Goal: Transaction & Acquisition: Purchase product/service

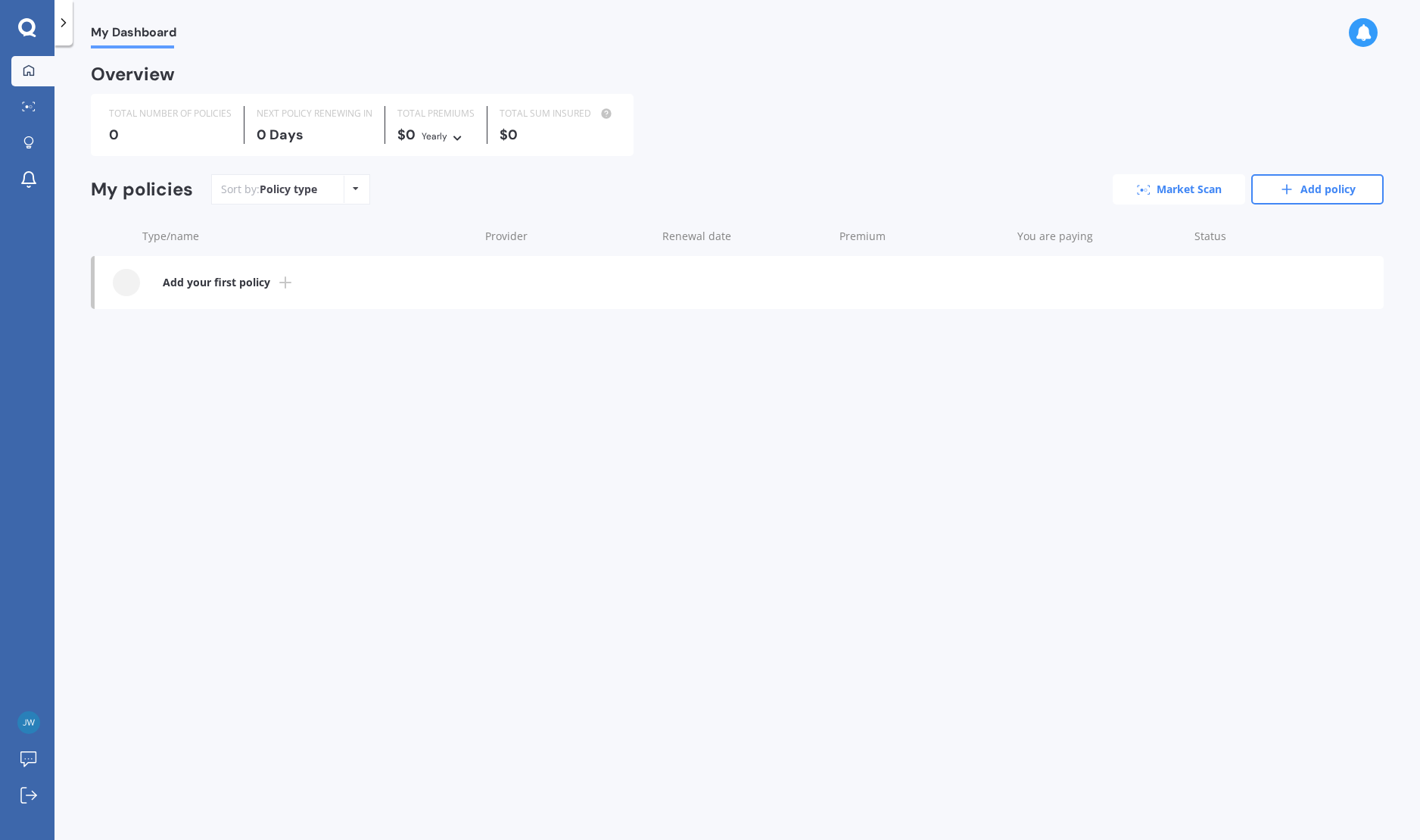
click at [1159, 189] on link "Market Scan" at bounding box center [1179, 189] width 133 height 30
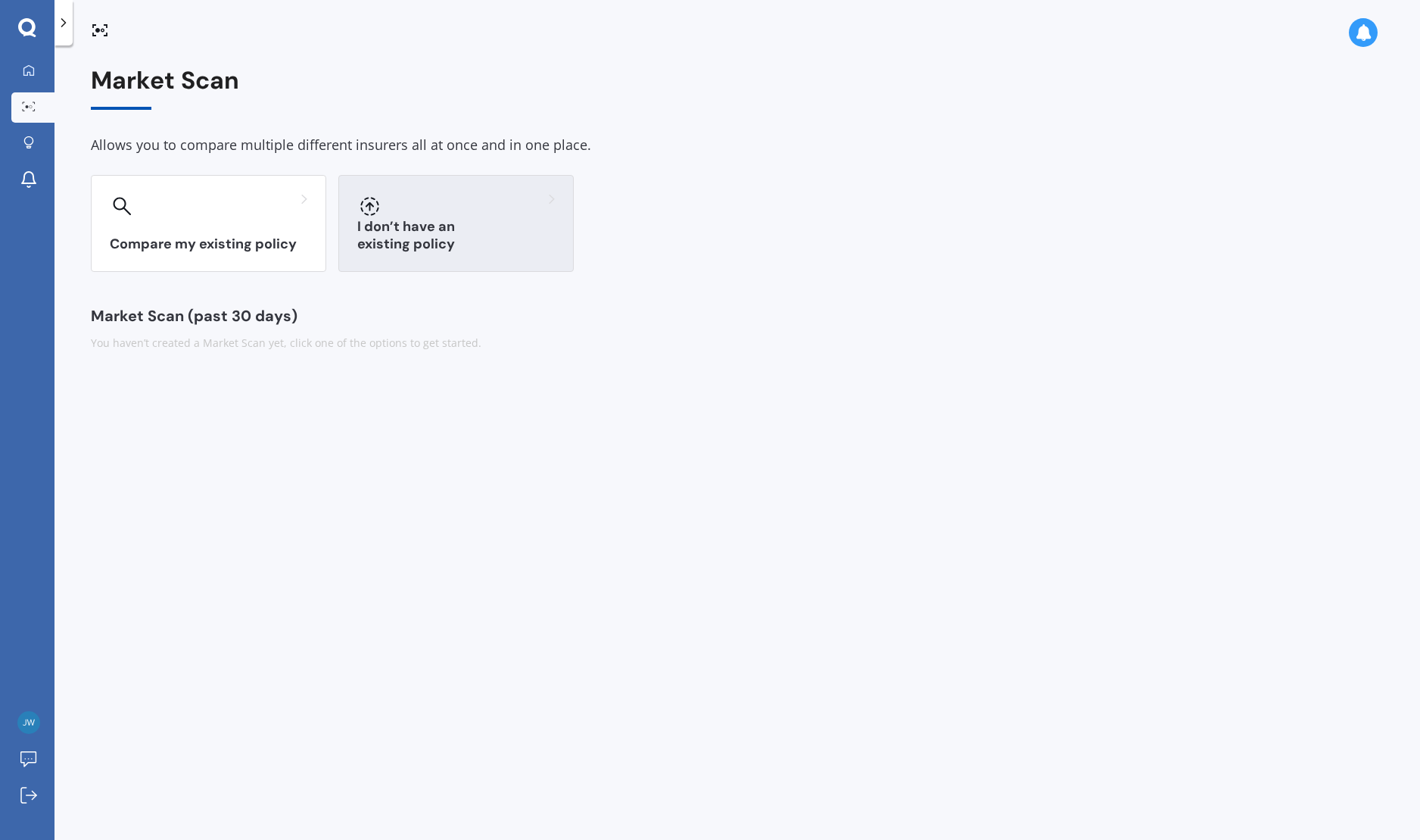
click at [521, 252] on h3 "I don’t have an existing policy" at bounding box center [456, 235] width 198 height 35
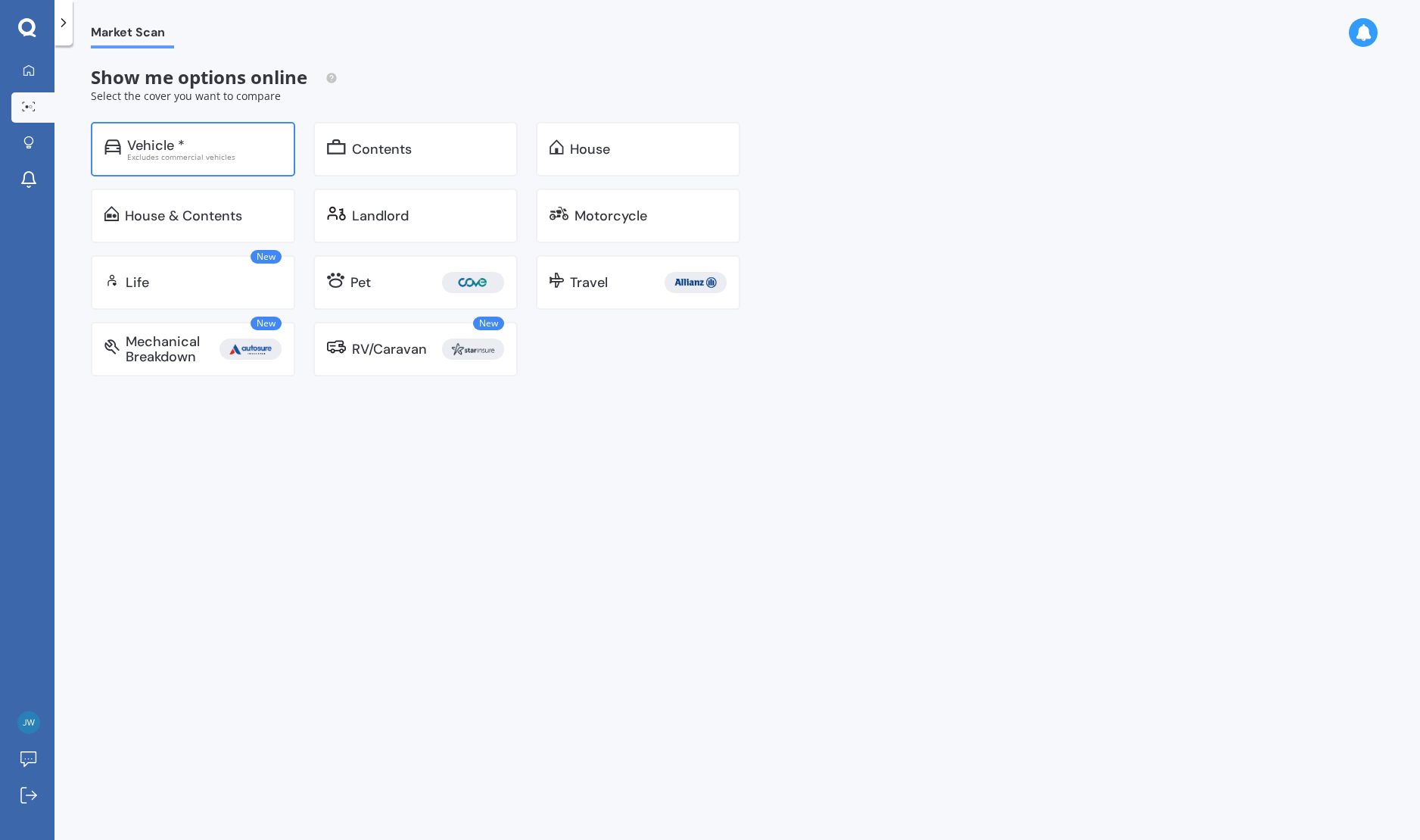
click at [205, 153] on div "Excludes commercial vehicles" at bounding box center [204, 157] width 154 height 8
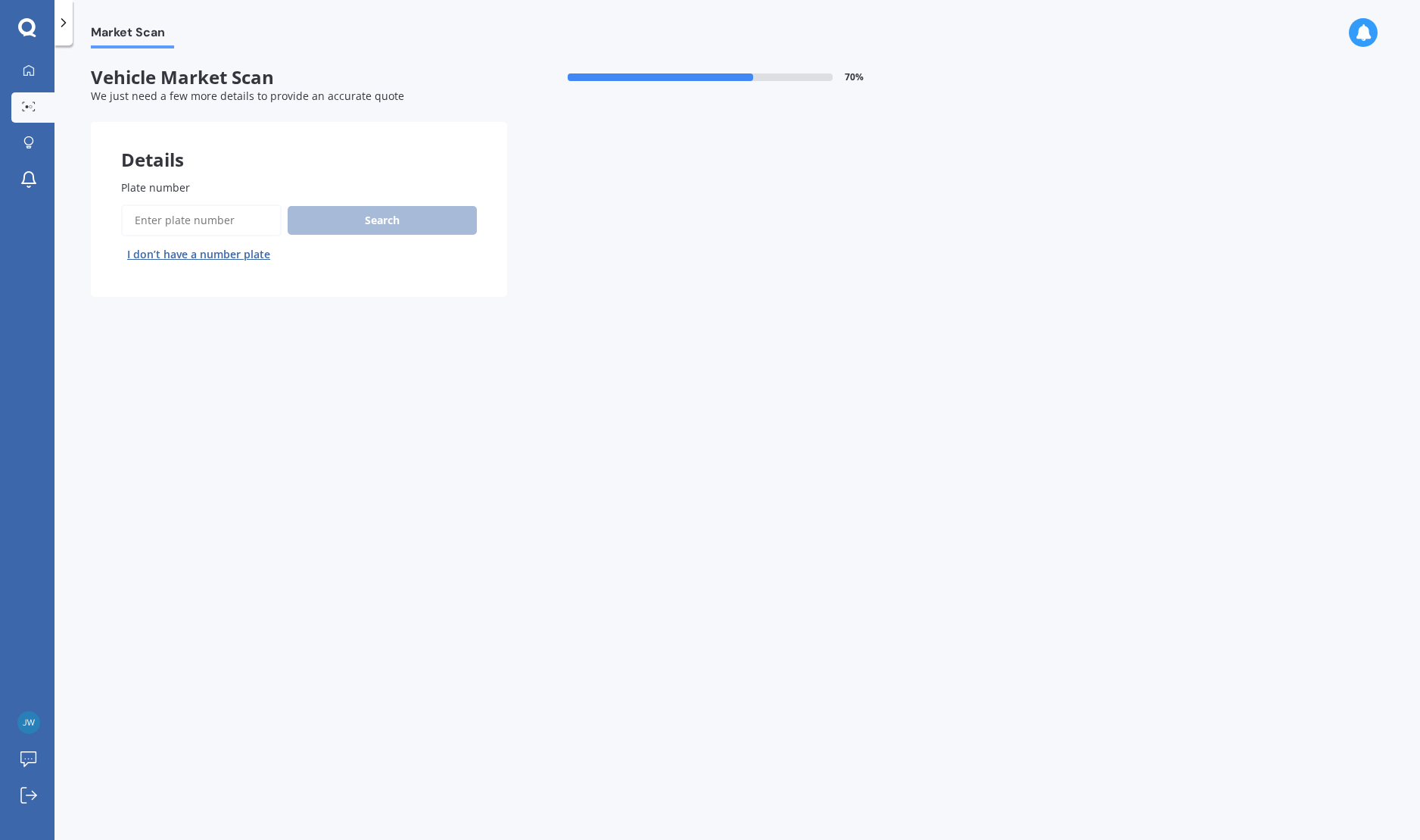
click at [189, 225] on input "Plate number" at bounding box center [201, 220] width 161 height 32
click at [184, 251] on button "I don’t have a number plate" at bounding box center [198, 254] width 155 height 24
select select "13"
select select "07"
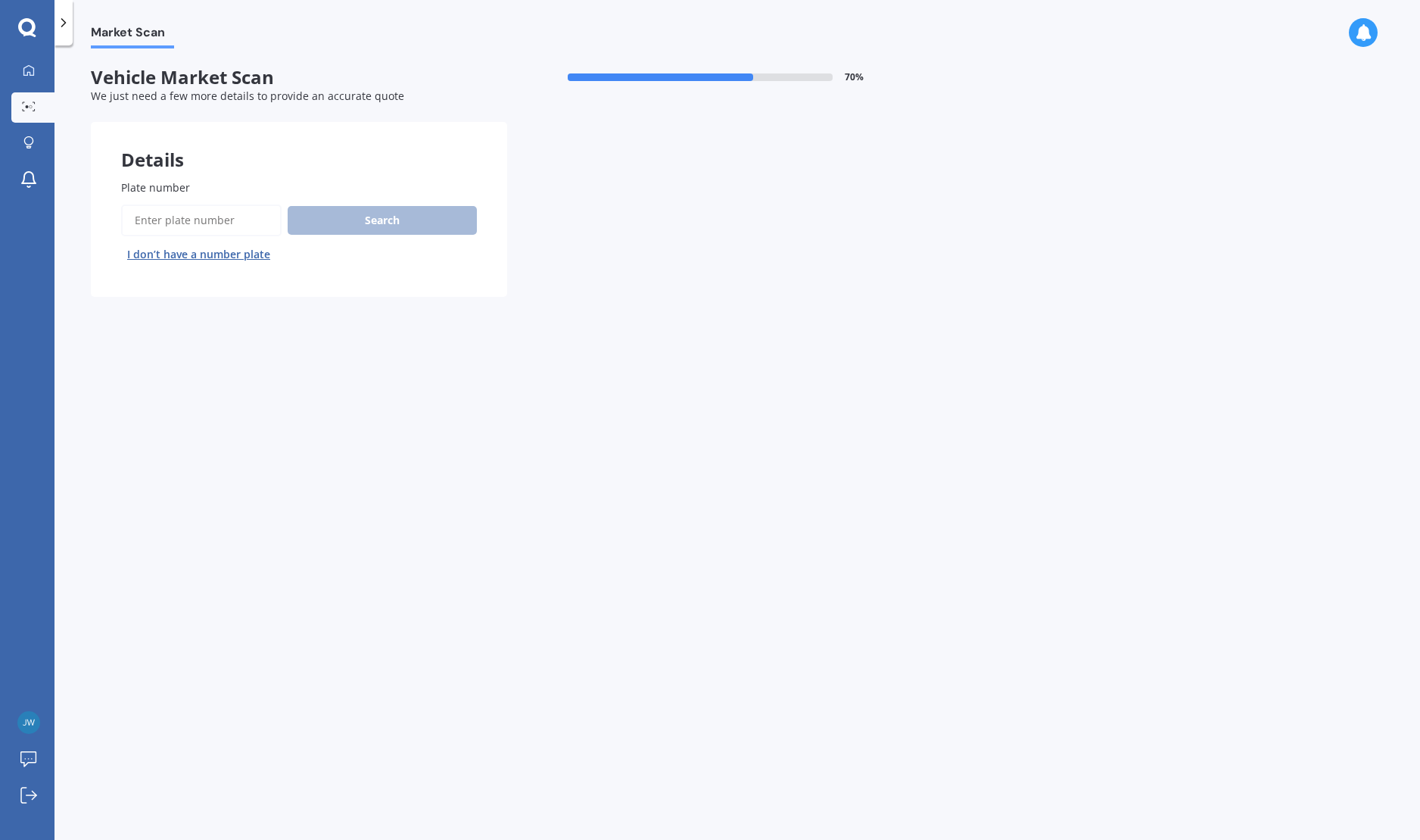
select select "1979"
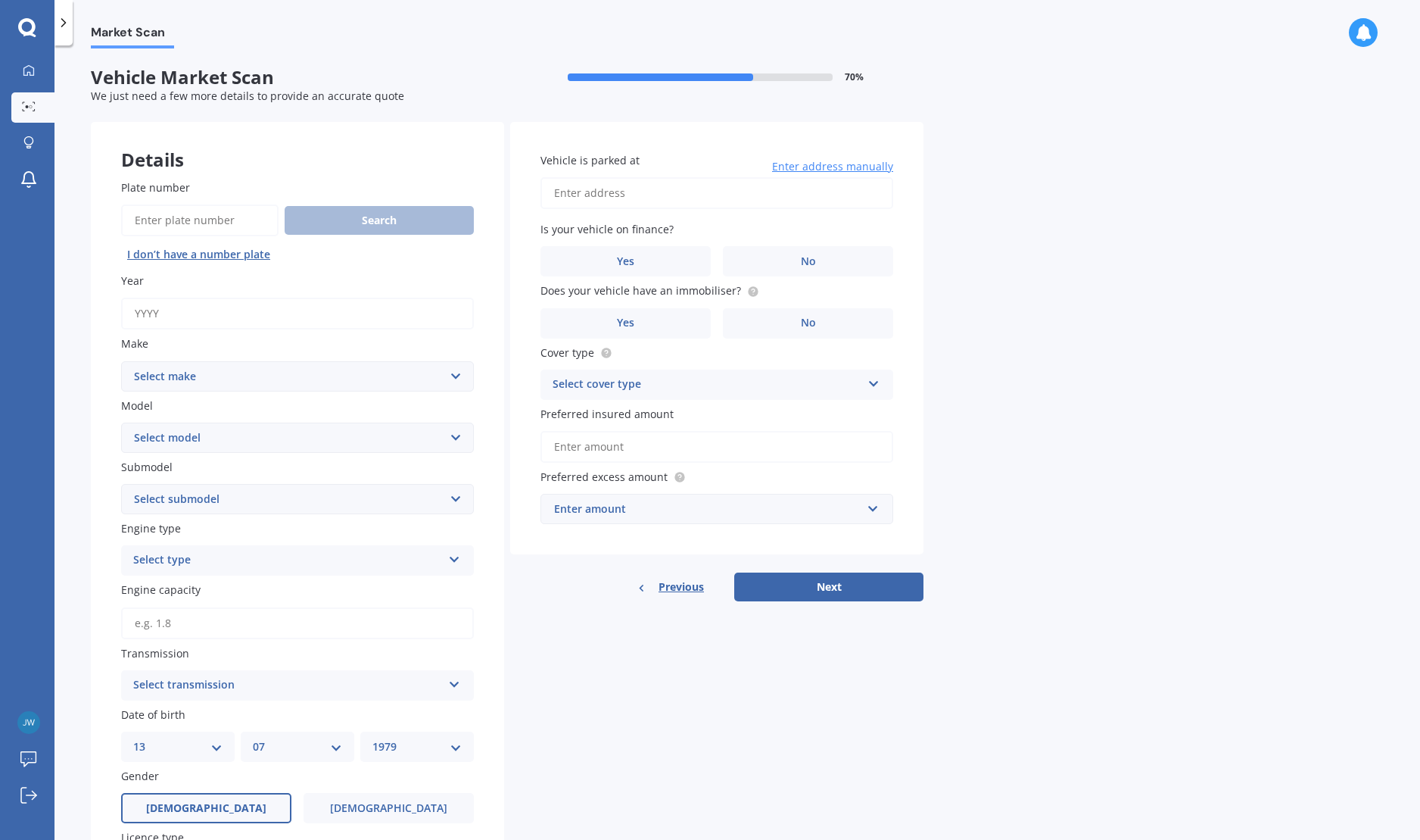
click at [412, 376] on select "Select make AC ALFA ROMEO ASTON [PERSON_NAME] AUDI AUSTIN BEDFORD Bentley BMW B…" at bounding box center [297, 376] width 353 height 30
select select "AUDI"
click at [121, 361] on select "Select make AC ALFA ROMEO ASTON [PERSON_NAME] AUDI AUSTIN BEDFORD Bentley BMW B…" at bounding box center [297, 376] width 353 height 30
click at [316, 305] on input "Year" at bounding box center [297, 313] width 353 height 32
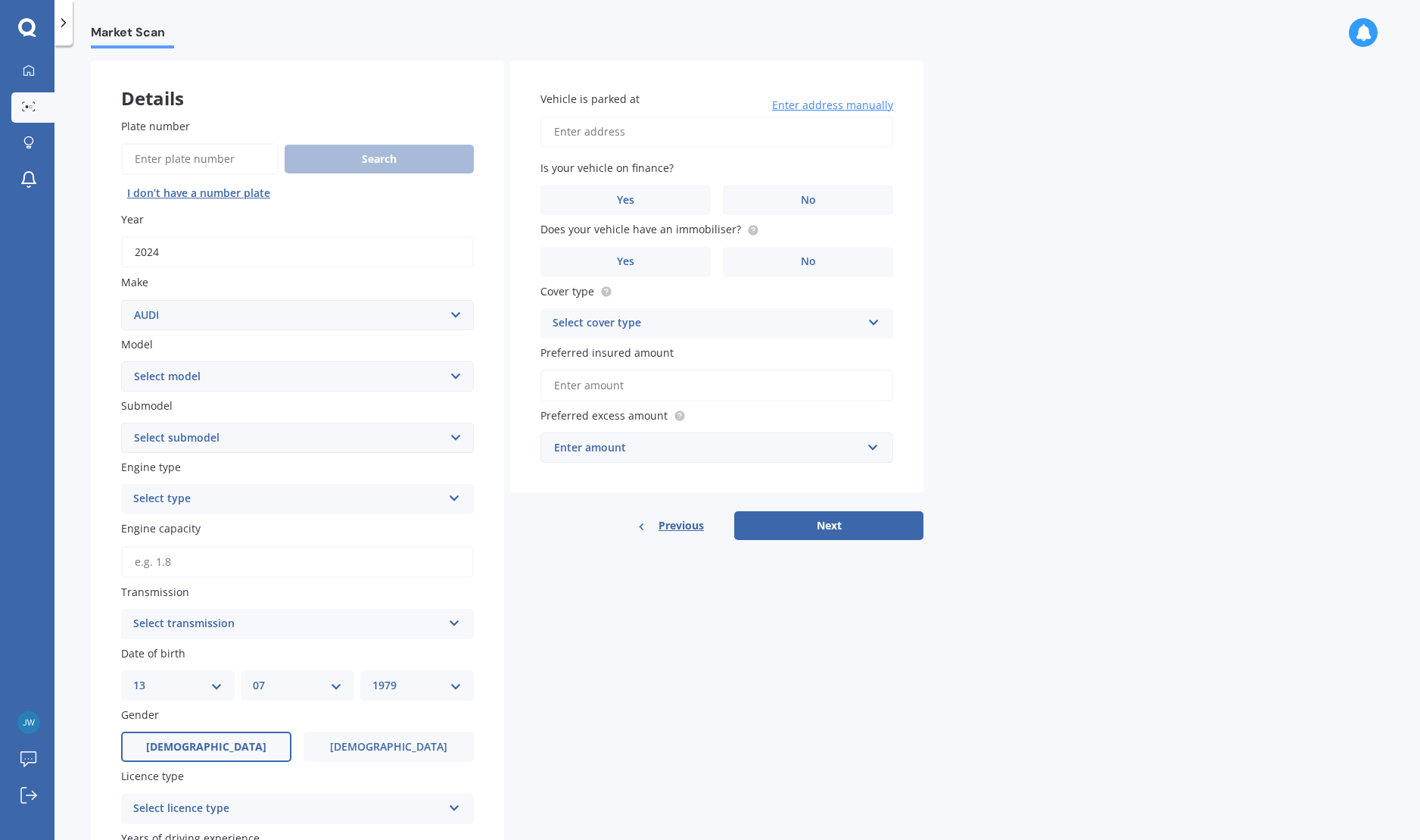
scroll to position [75, 0]
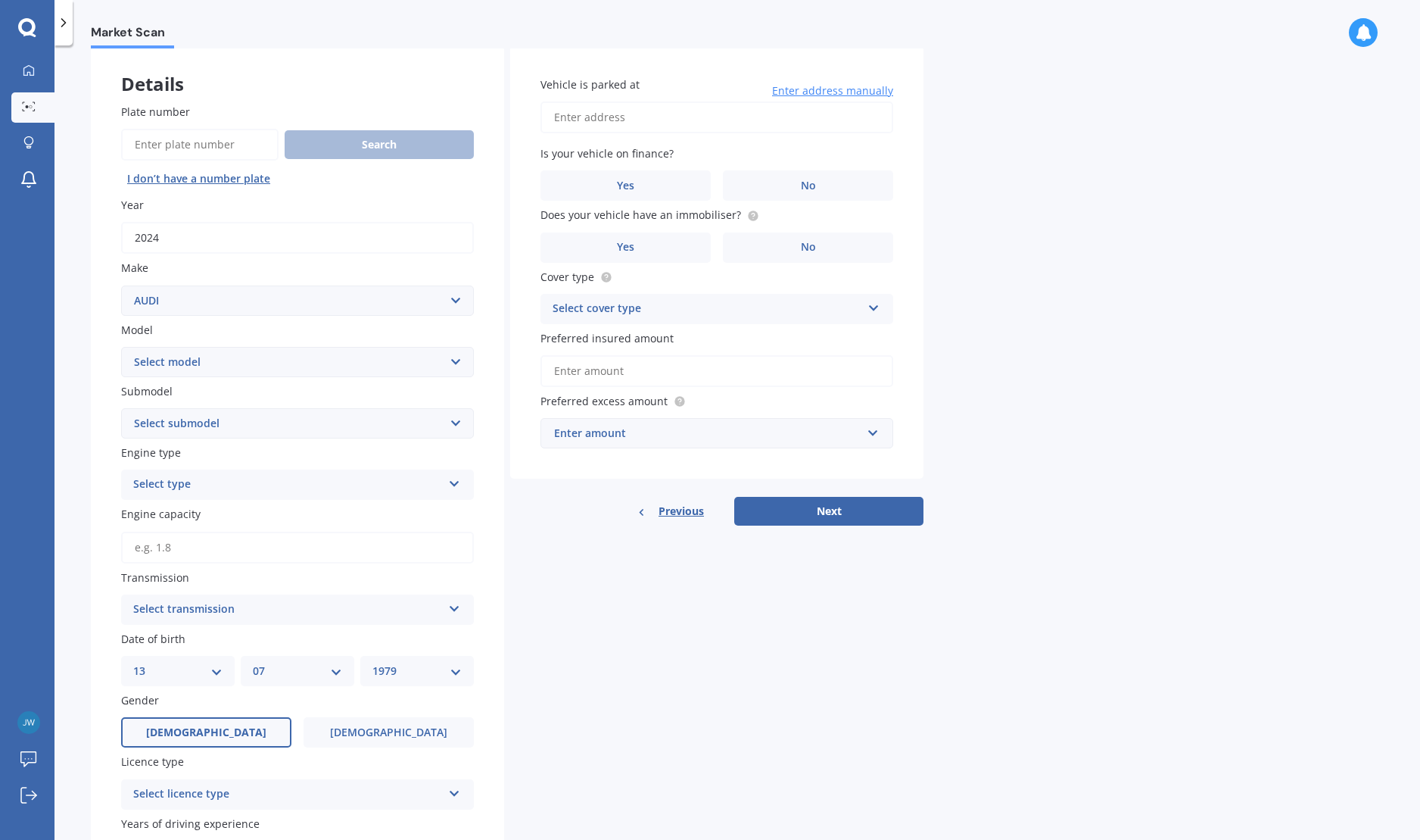
type input "2024"
click at [314, 374] on select "Select model 100 200T 80 90 A1 A3 A4 A4 All Road 4WD A5 A6 A7 A8 Allroad Cabrio…" at bounding box center [297, 362] width 353 height 30
select select "200T"
click at [121, 346] on select "Select model 100 200T 80 90 A1 A3 A4 A4 All Road 4WD A5 A6 A7 A8 Allroad Cabrio…" at bounding box center [297, 362] width 353 height 30
click at [277, 481] on div "Select type" at bounding box center [288, 484] width 309 height 18
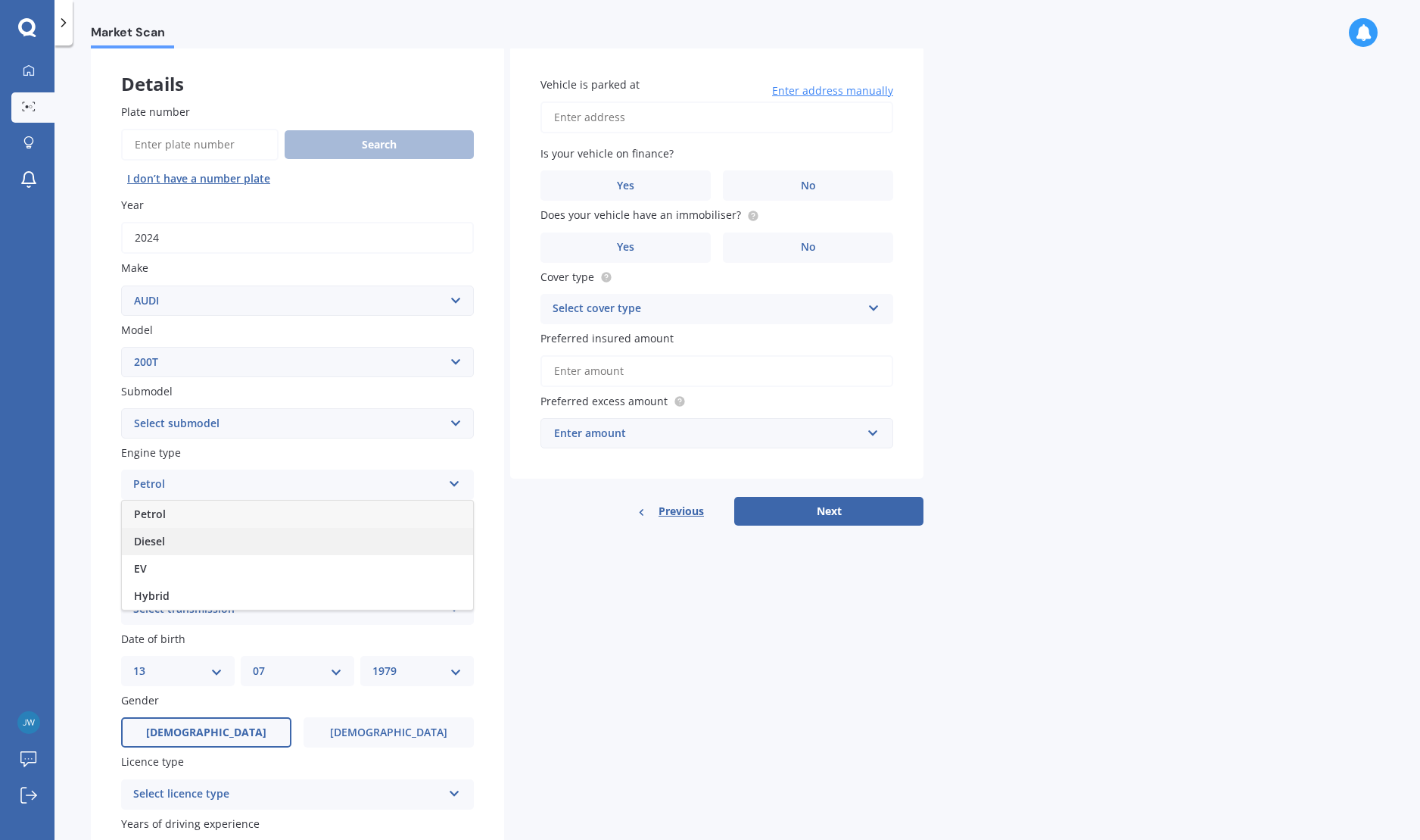
click at [254, 538] on div "Diesel" at bounding box center [297, 541] width 351 height 27
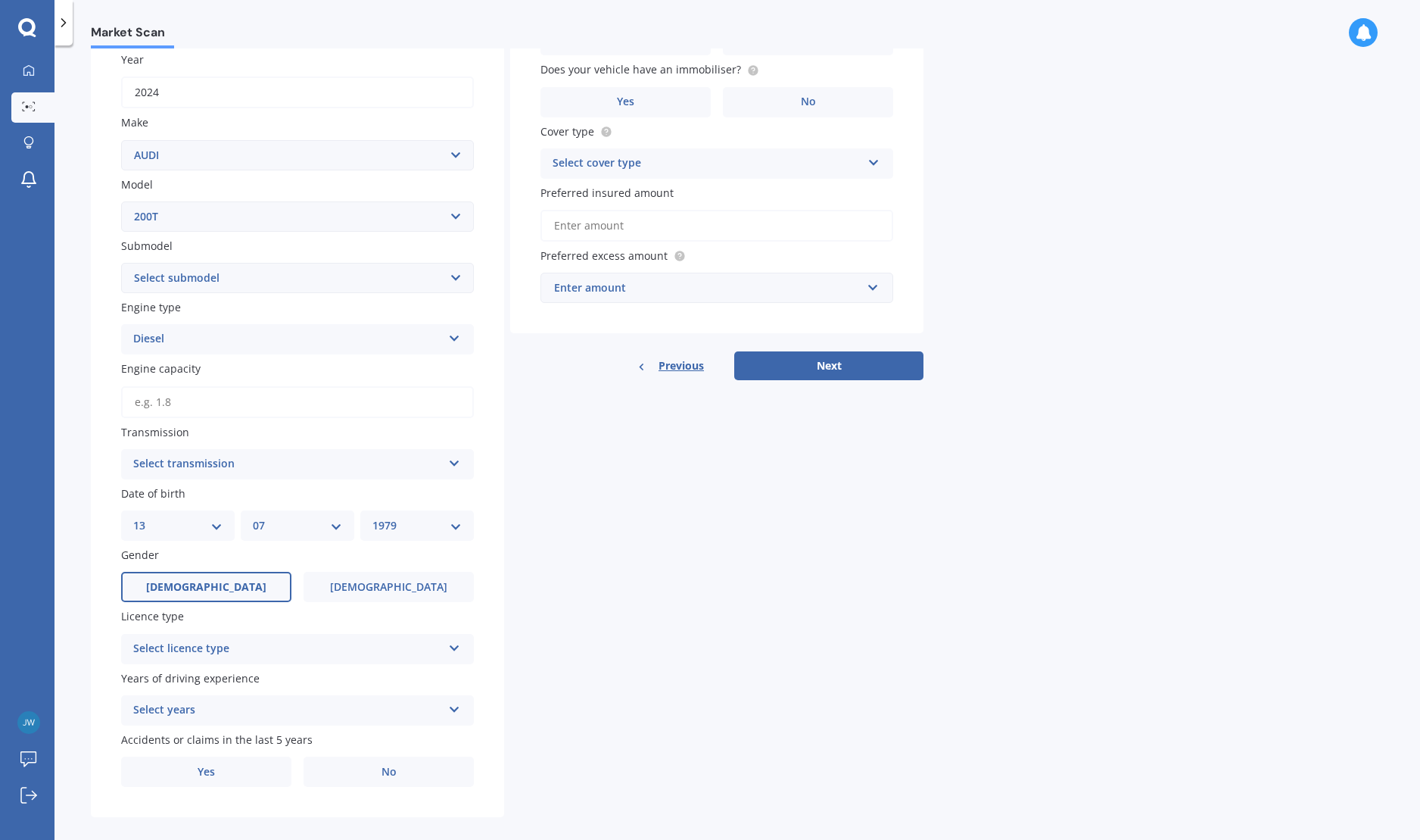
scroll to position [227, 0]
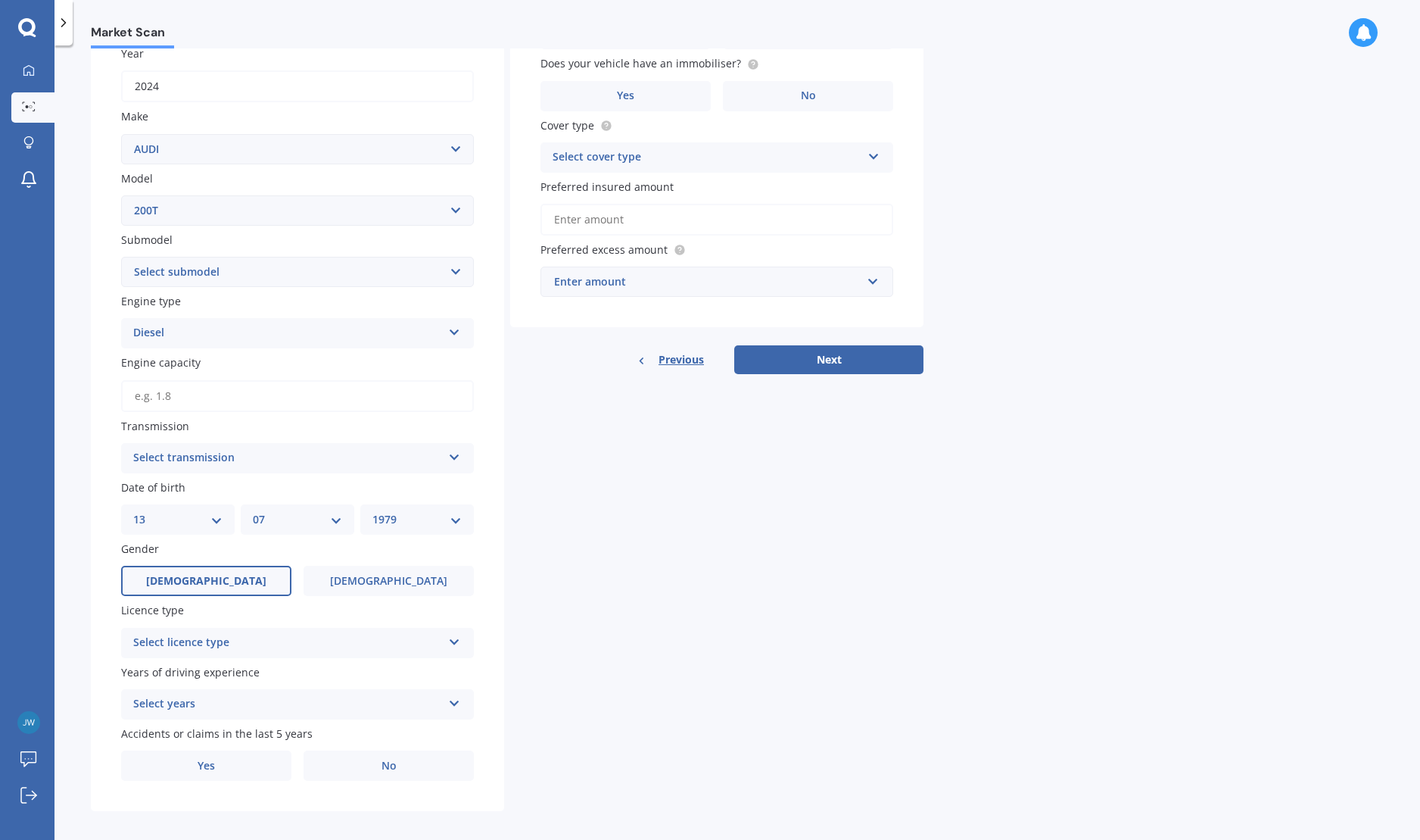
click at [413, 523] on select "YYYY 2025 2024 2023 2022 2021 2020 2019 2018 2017 2016 2015 2014 2013 2012 2011…" at bounding box center [417, 519] width 89 height 17
click at [373, 511] on select "YYYY 2025 2024 2023 2022 2021 2020 2019 2018 2017 2016 2015 2014 2013 2012 2011…" at bounding box center [417, 519] width 89 height 17
click at [428, 523] on select "YYYY 2025 2024 2023 2022 2021 2020 2019 2018 2017 2016 2015 2014 2013 2012 2011…" at bounding box center [417, 519] width 89 height 17
select select "1969"
click at [373, 511] on select "YYYY 2025 2024 2023 2022 2021 2020 2019 2018 2017 2016 2015 2014 2013 2012 2011…" at bounding box center [417, 519] width 89 height 17
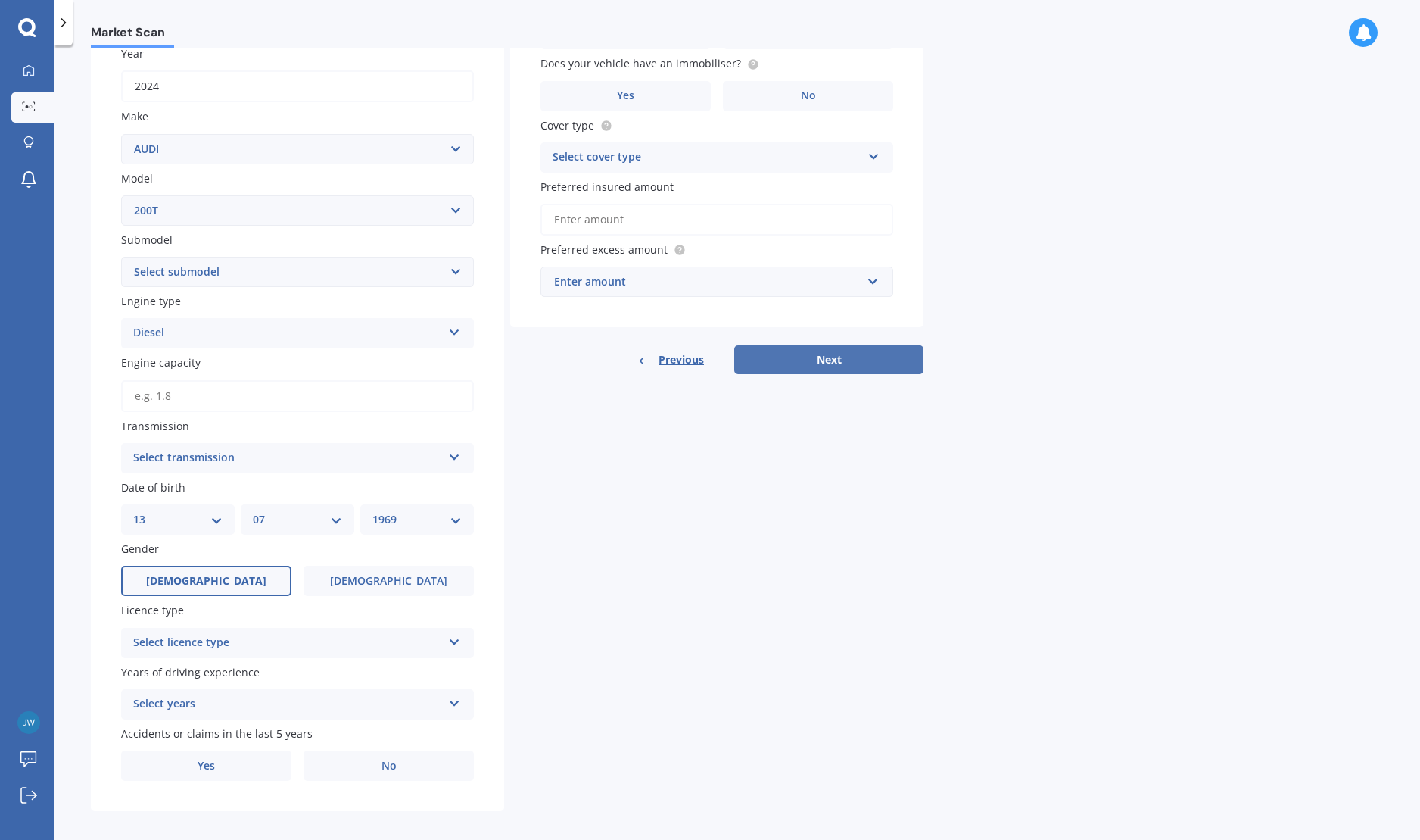
click at [882, 361] on button "Next" at bounding box center [829, 359] width 189 height 29
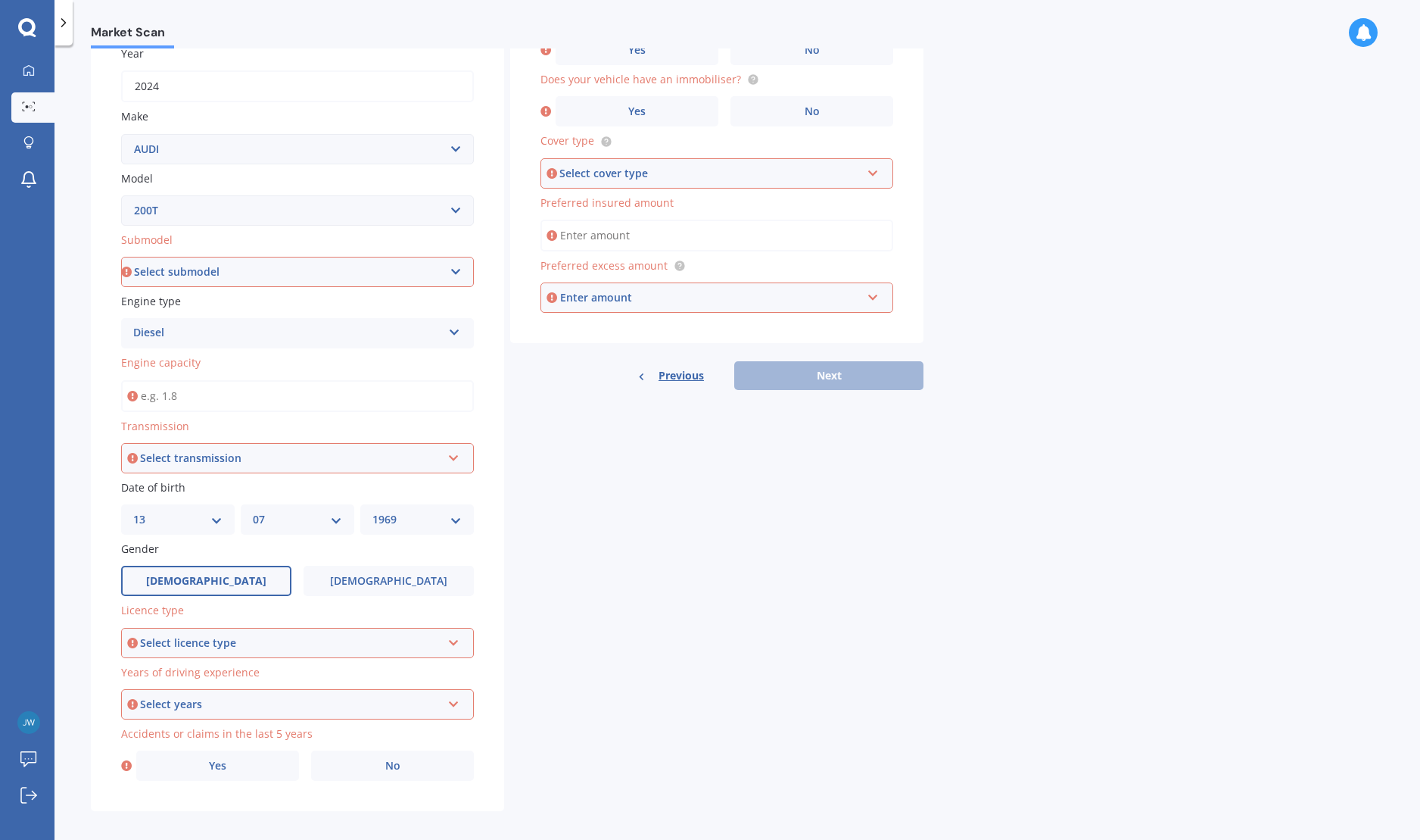
click at [236, 270] on select "Select submodel (All)" at bounding box center [297, 272] width 353 height 30
select select "(ALL)"
click at [121, 257] on select "Select submodel (All)" at bounding box center [297, 272] width 353 height 30
click at [358, 460] on div "Select transmission" at bounding box center [290, 458] width 301 height 17
click at [331, 524] on div "Manual" at bounding box center [297, 514] width 350 height 27
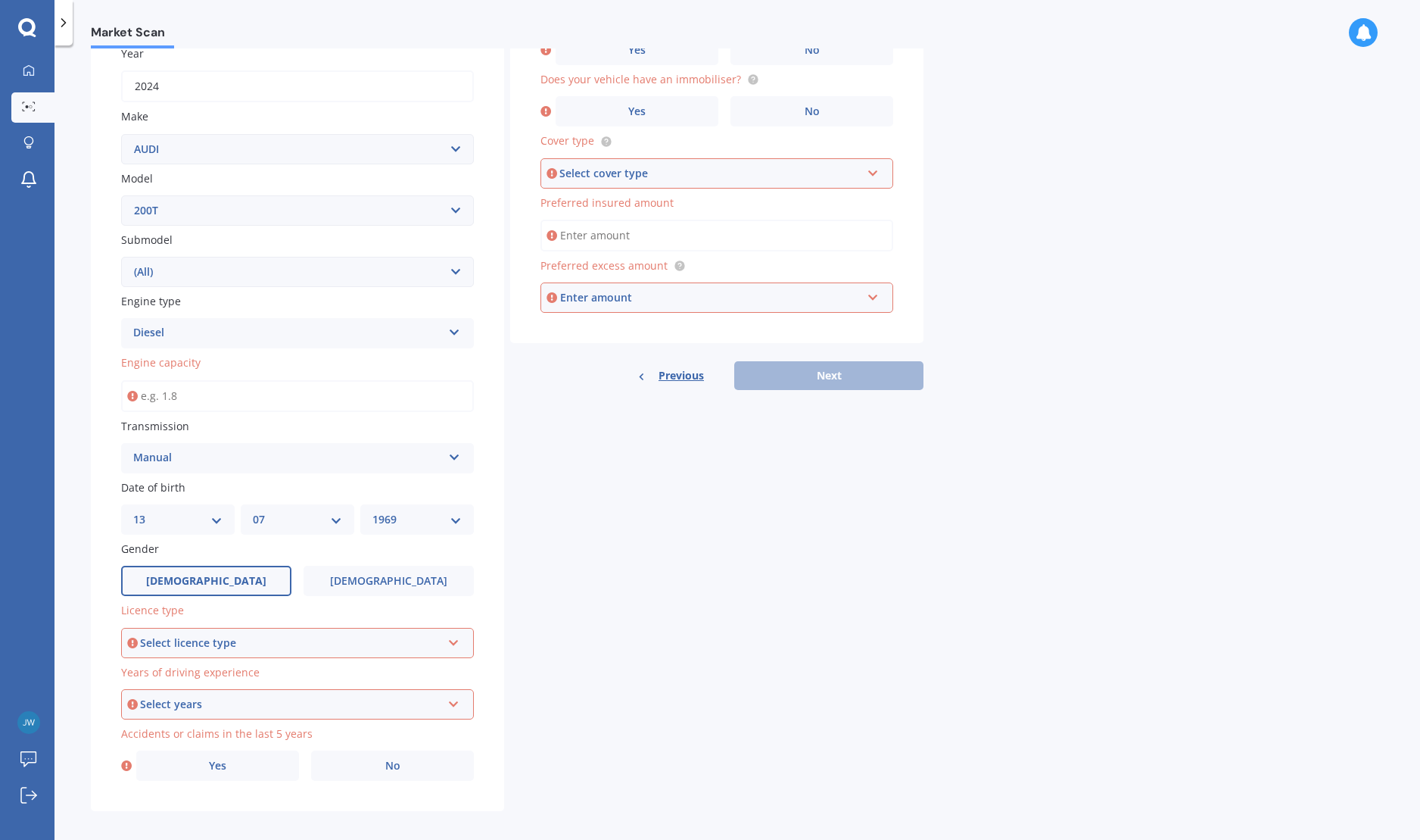
click at [401, 459] on div "Manual" at bounding box center [288, 458] width 309 height 18
click at [157, 490] on span "Auto" at bounding box center [146, 487] width 25 height 14
click at [215, 647] on div "Select licence type" at bounding box center [290, 642] width 301 height 17
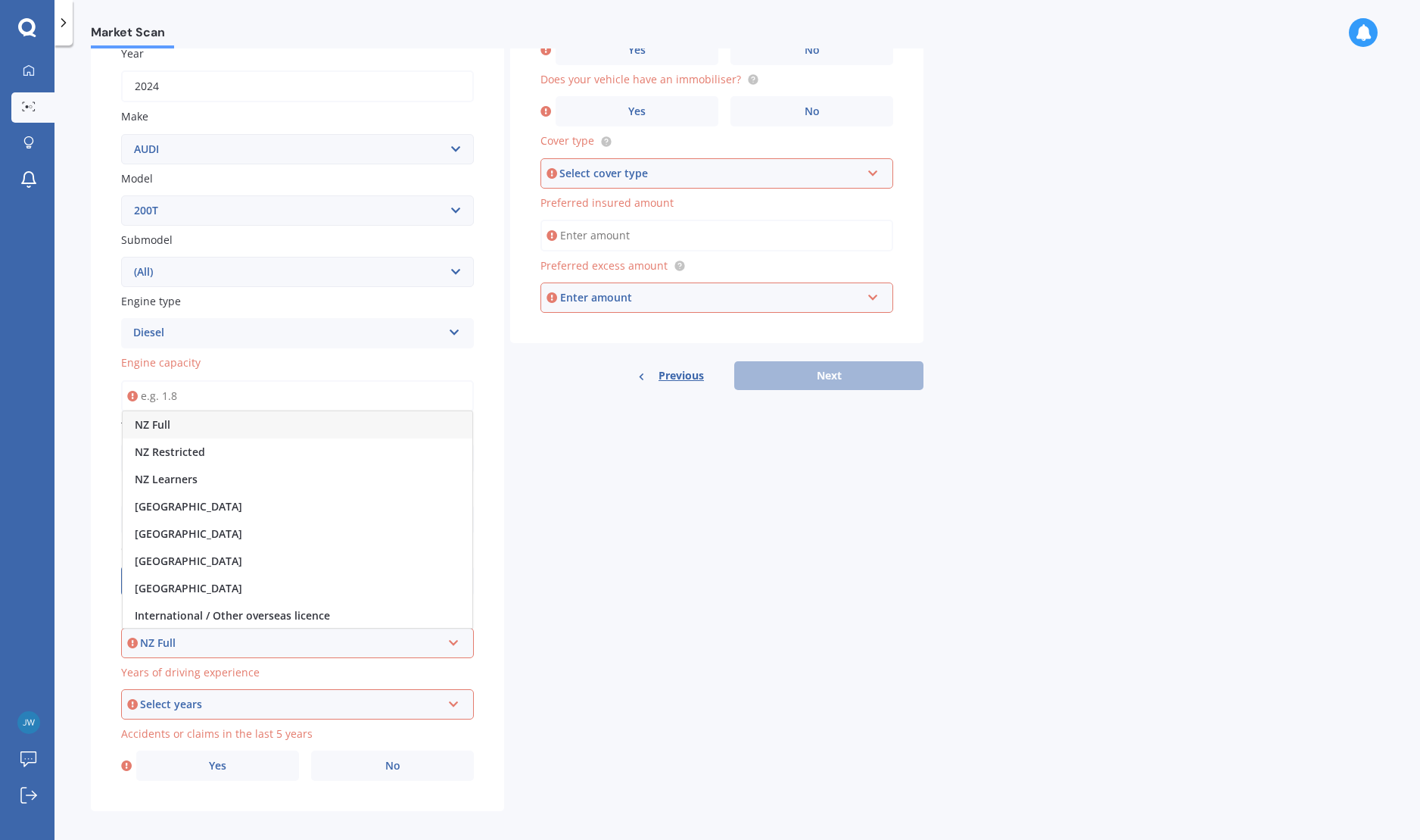
click at [409, 645] on div "NZ Full" at bounding box center [290, 642] width 301 height 17
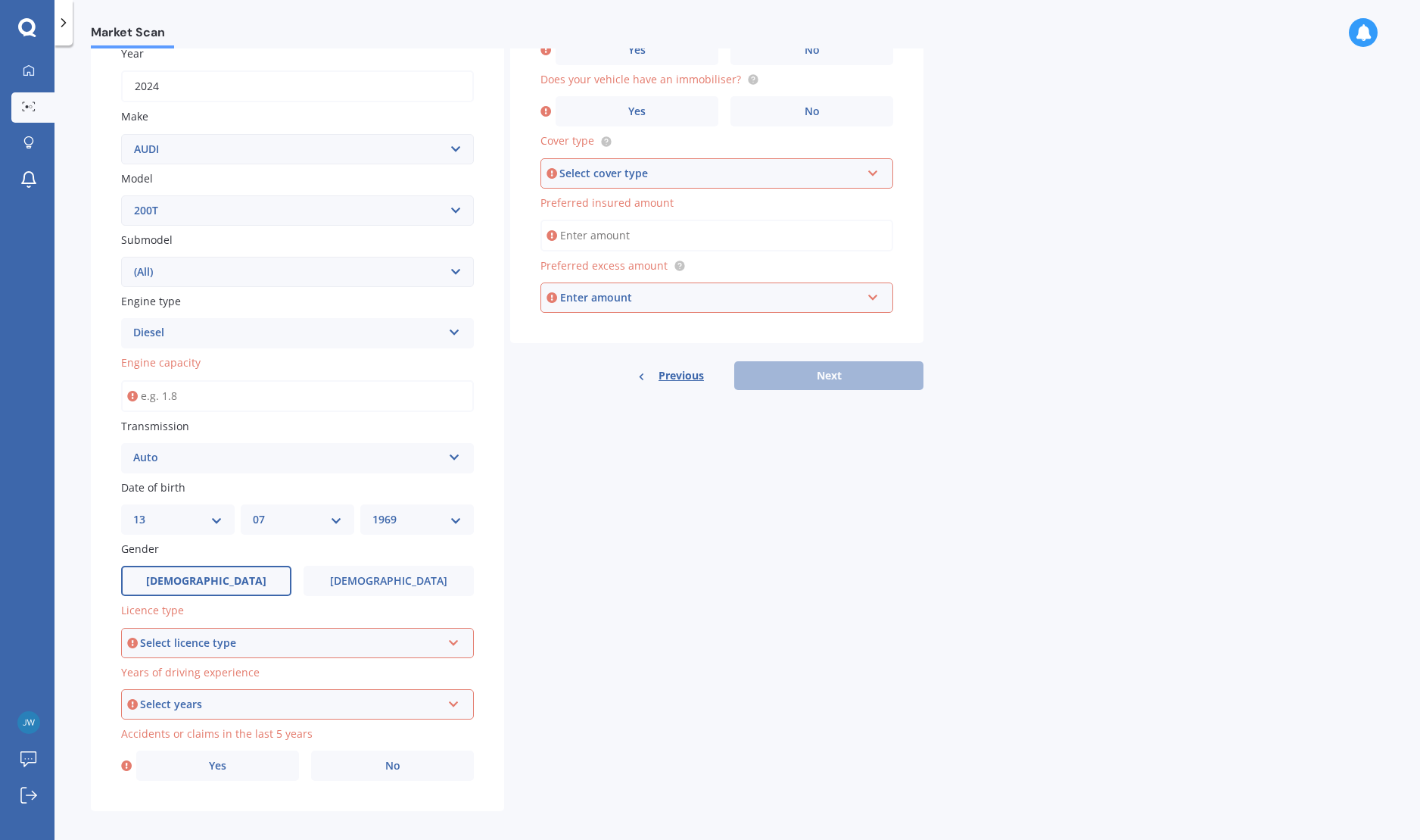
click at [409, 645] on div "Select licence type" at bounding box center [290, 642] width 301 height 17
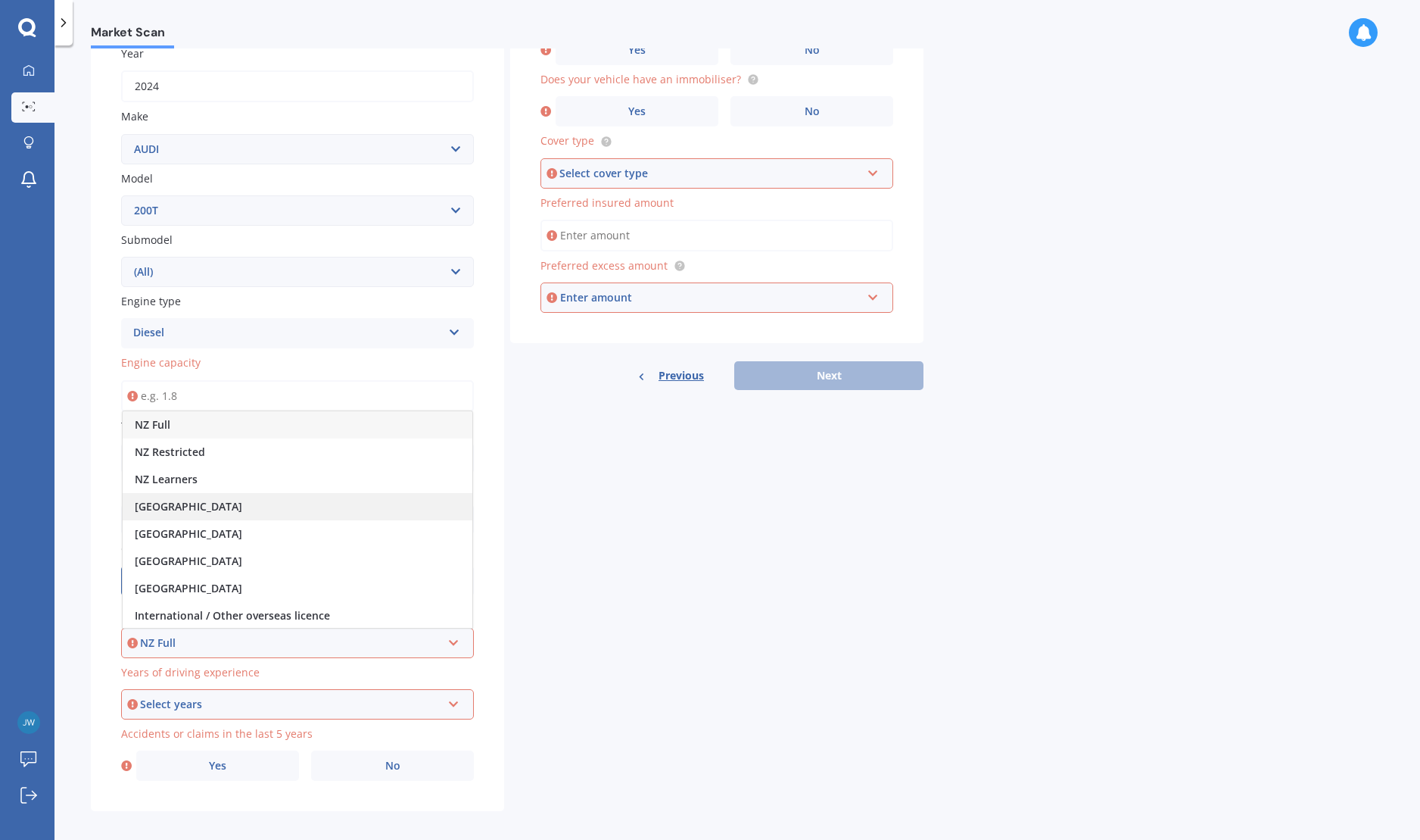
click at [168, 503] on span "[GEOGRAPHIC_DATA]" at bounding box center [188, 506] width 107 height 14
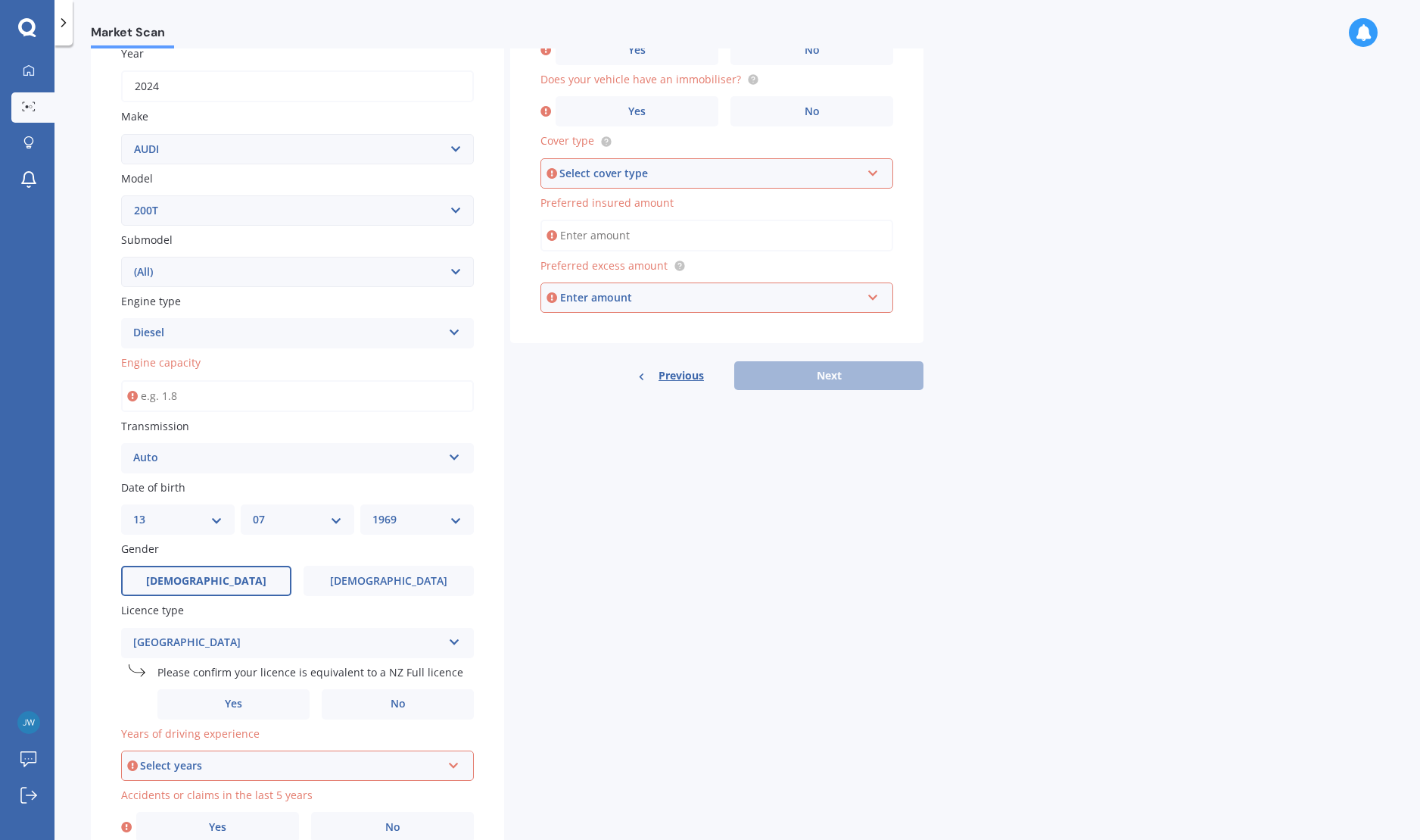
click at [309, 767] on div "Select years" at bounding box center [290, 765] width 301 height 17
click at [232, 625] on div "5 or more years" at bounding box center [297, 628] width 350 height 27
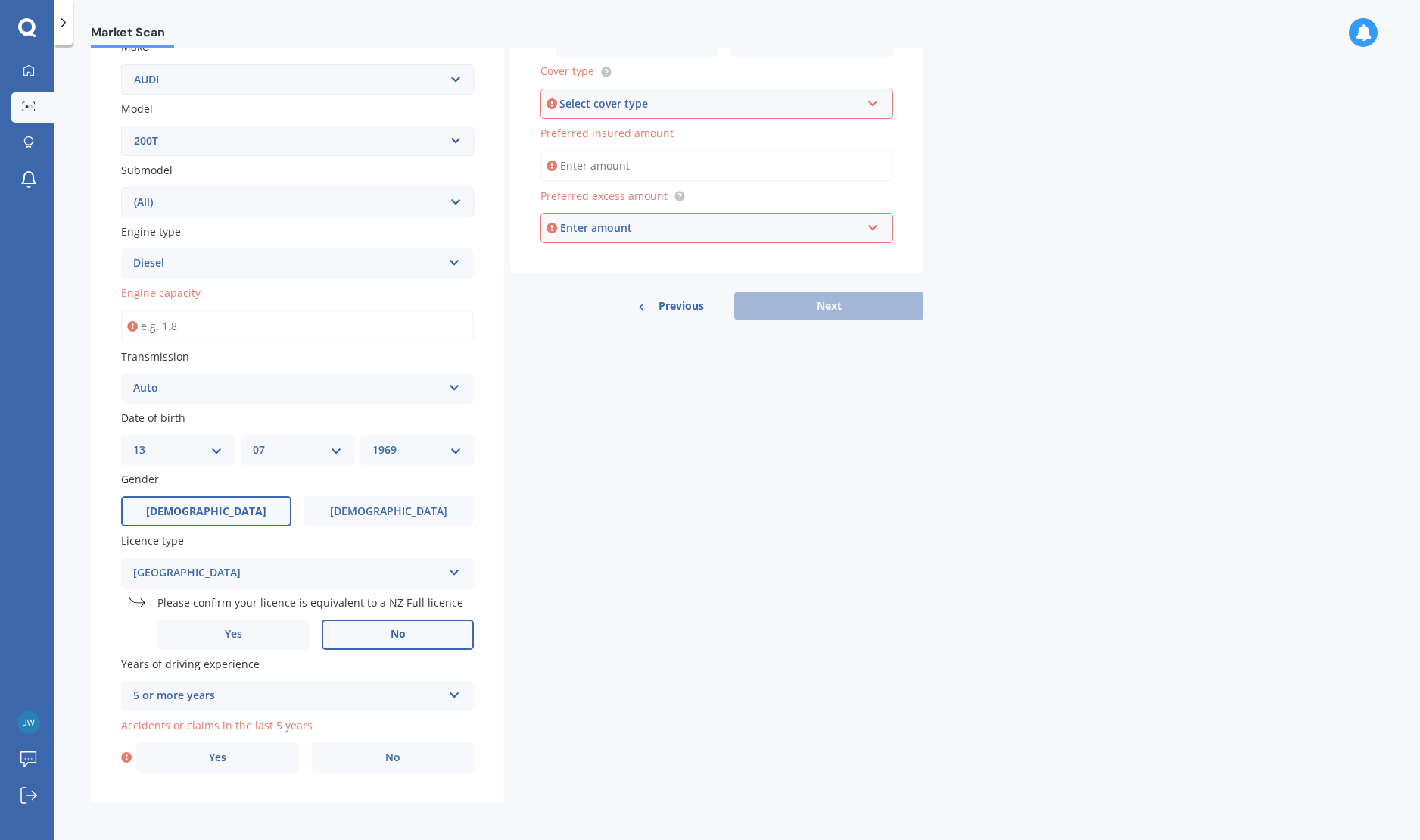
scroll to position [299, 0]
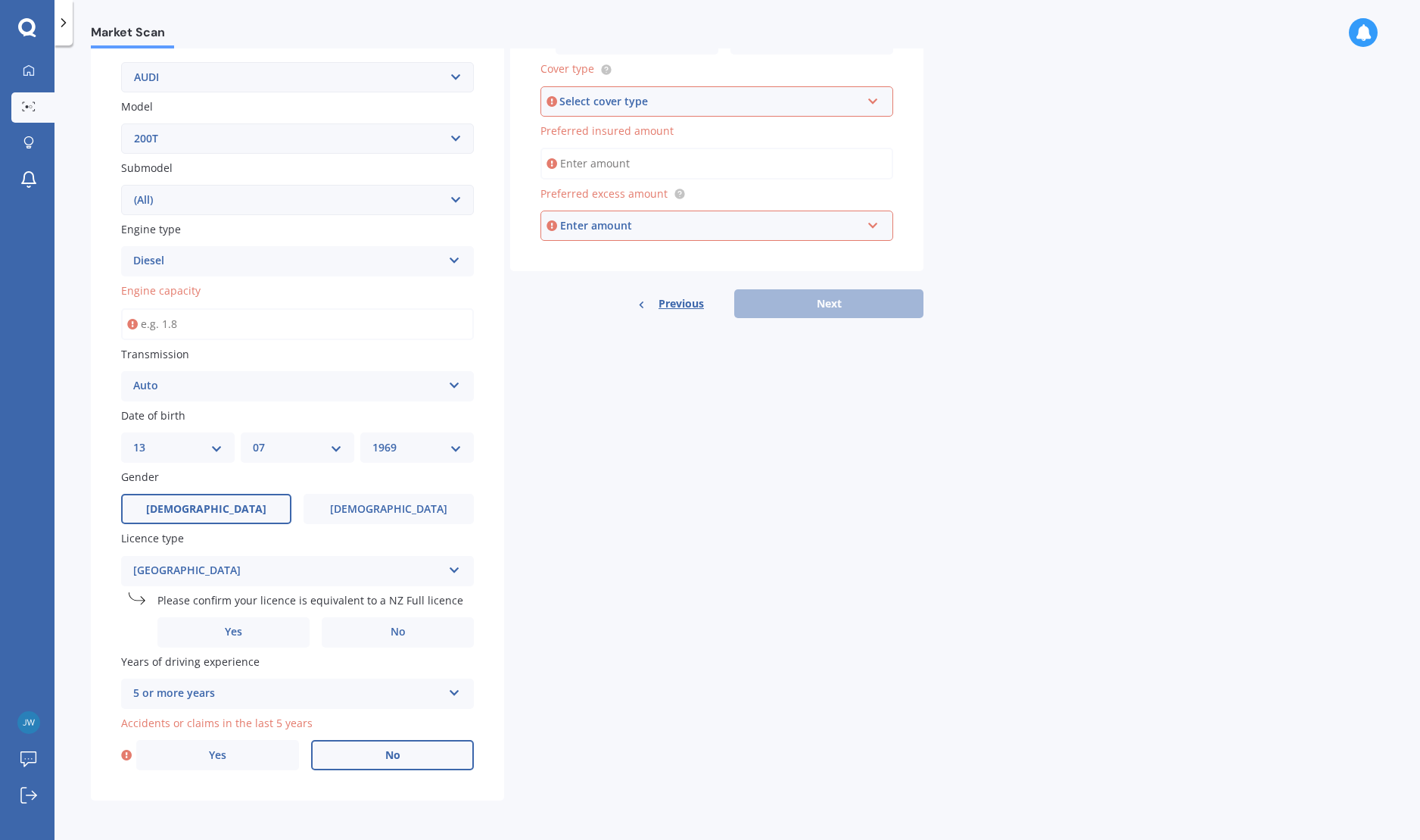
click at [378, 763] on label "No" at bounding box center [393, 755] width 163 height 30
click at [0, 0] on input "No" at bounding box center [0, 0] width 0 height 0
click at [851, 306] on div "Previous Next" at bounding box center [717, 304] width 413 height 29
click at [814, 219] on div "Enter amount" at bounding box center [710, 225] width 301 height 17
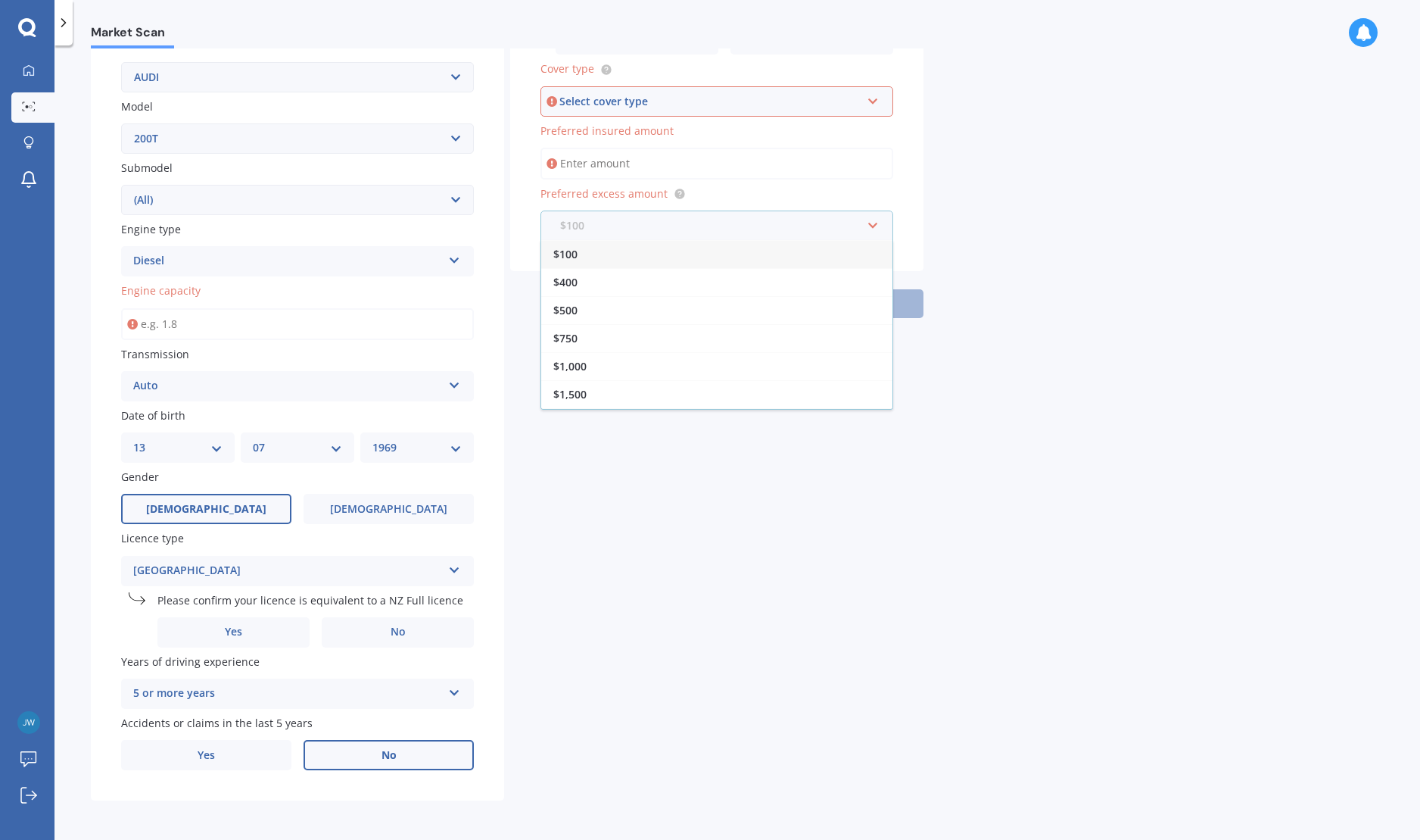
click at [868, 227] on input "text" at bounding box center [711, 226] width 339 height 29
click at [720, 357] on div "$1,000" at bounding box center [717, 366] width 351 height 28
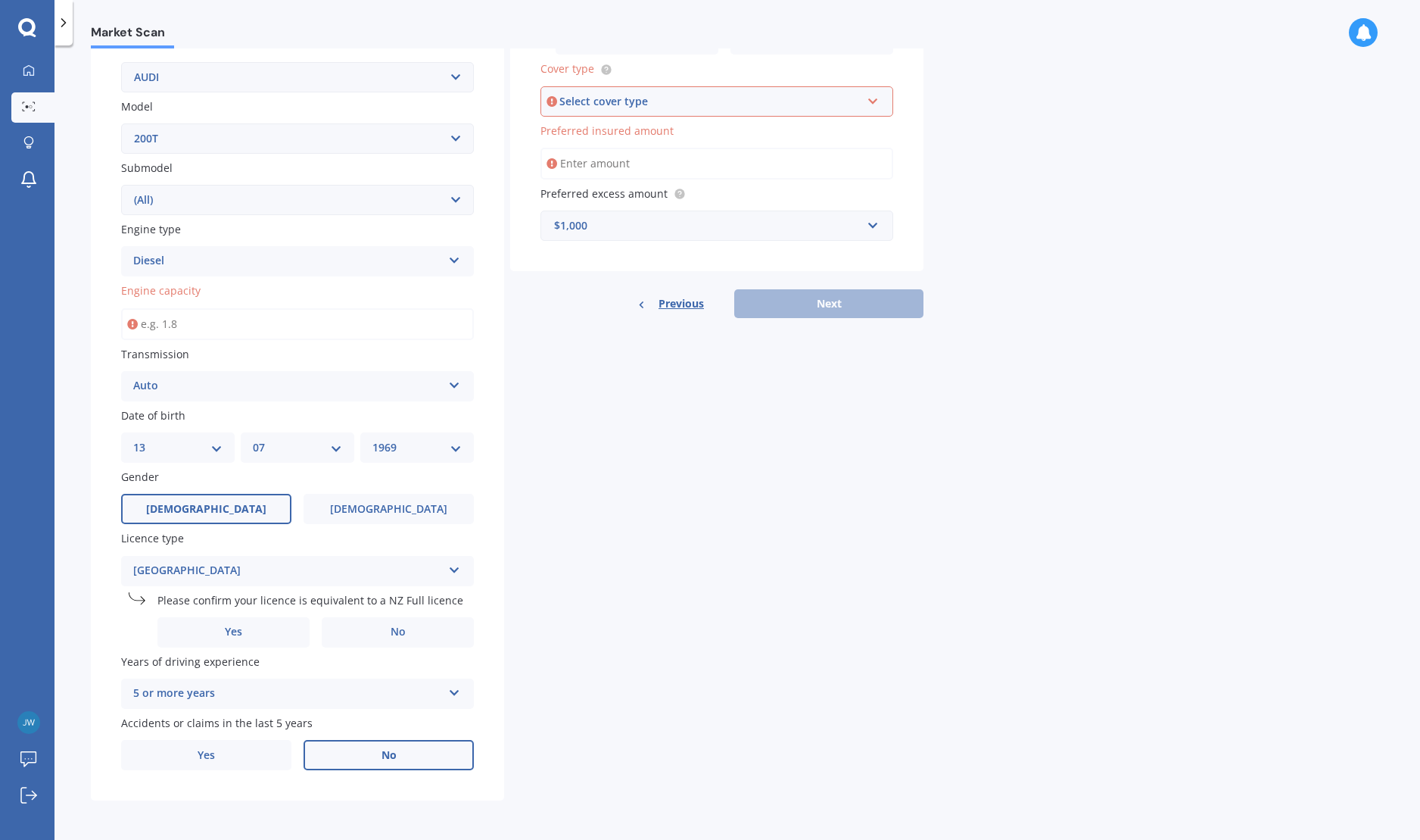
click at [838, 95] on div "Select cover type" at bounding box center [710, 101] width 301 height 17
click at [673, 132] on div "Comprehensive" at bounding box center [717, 130] width 350 height 27
click at [905, 302] on div "Previous Next" at bounding box center [717, 304] width 413 height 29
click at [792, 95] on div "Comprehensive" at bounding box center [707, 101] width 309 height 18
click at [652, 157] on span "Third Party, Fire & Theft" at bounding box center [615, 158] width 124 height 14
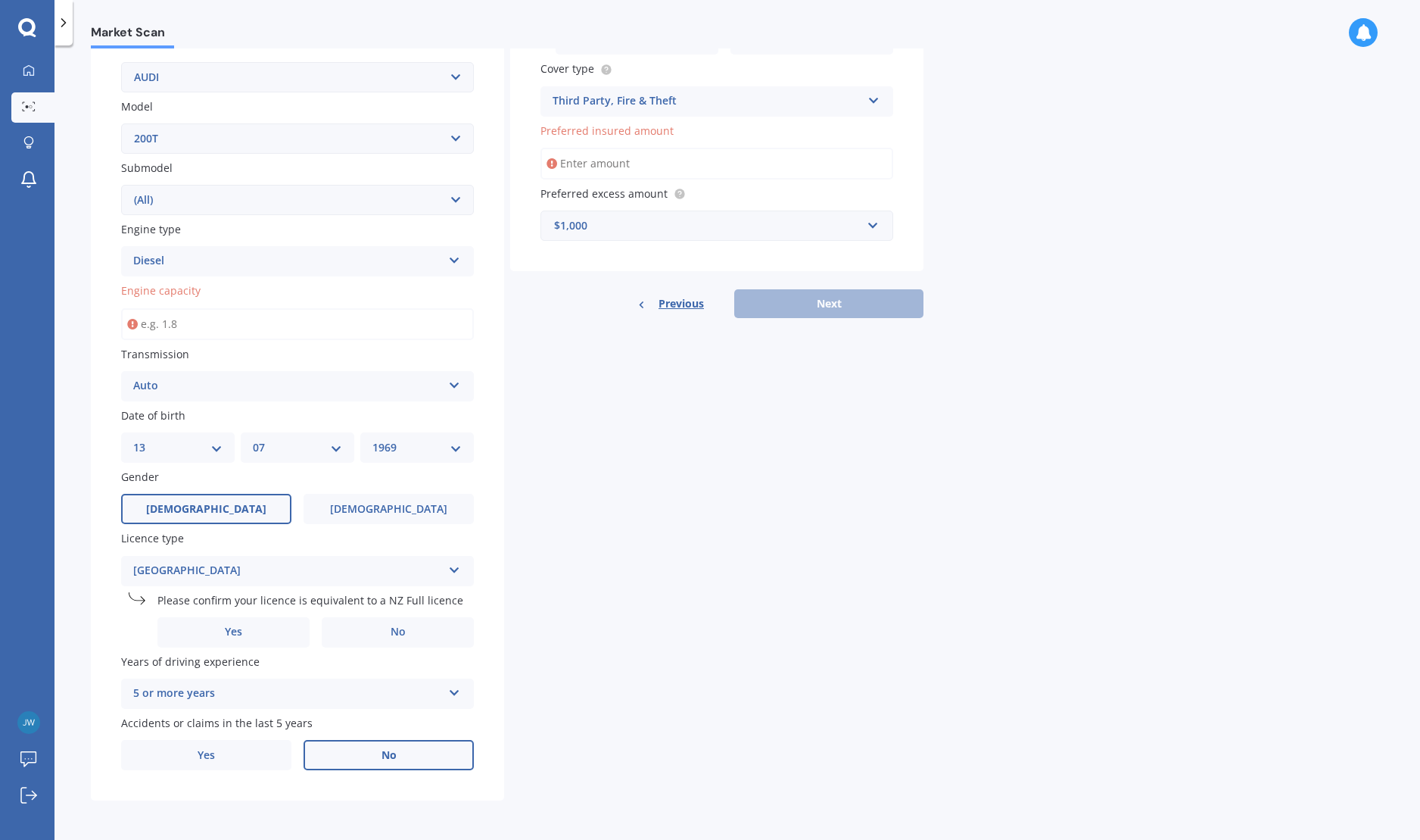
click at [199, 327] on input "Engine capacity" at bounding box center [297, 324] width 353 height 32
type input "2.0"
click at [850, 292] on div "Previous Next" at bounding box center [717, 304] width 413 height 29
click at [629, 164] on input "Preferred insured amount" at bounding box center [717, 164] width 353 height 32
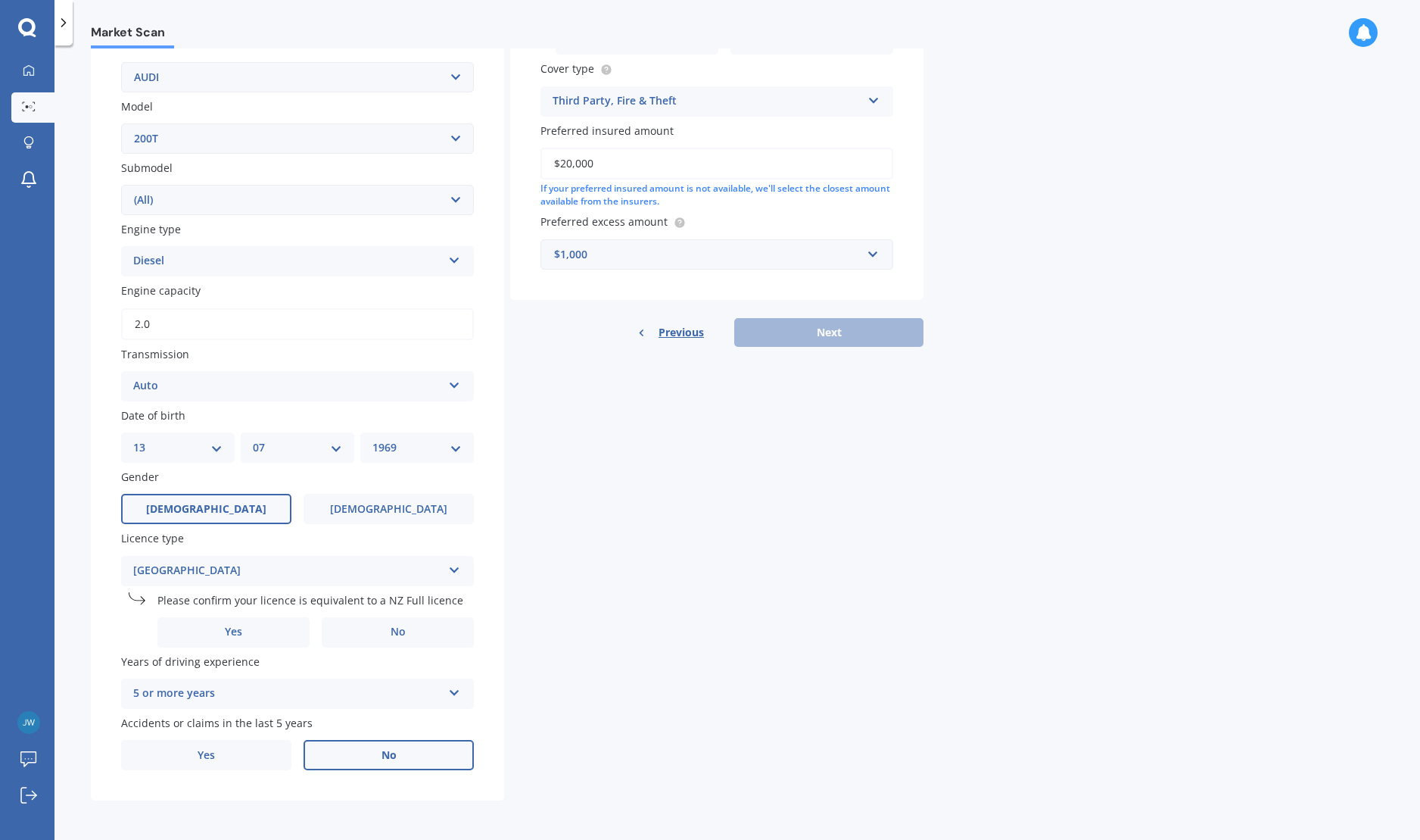
click at [815, 342] on div "Previous Next" at bounding box center [717, 332] width 413 height 29
click at [853, 333] on div "Previous Next" at bounding box center [717, 332] width 413 height 29
drag, startPoint x: 677, startPoint y: 165, endPoint x: 549, endPoint y: 164, distance: 128.0
click at [549, 164] on input "$20,000" at bounding box center [717, 164] width 353 height 32
type input "$10,000"
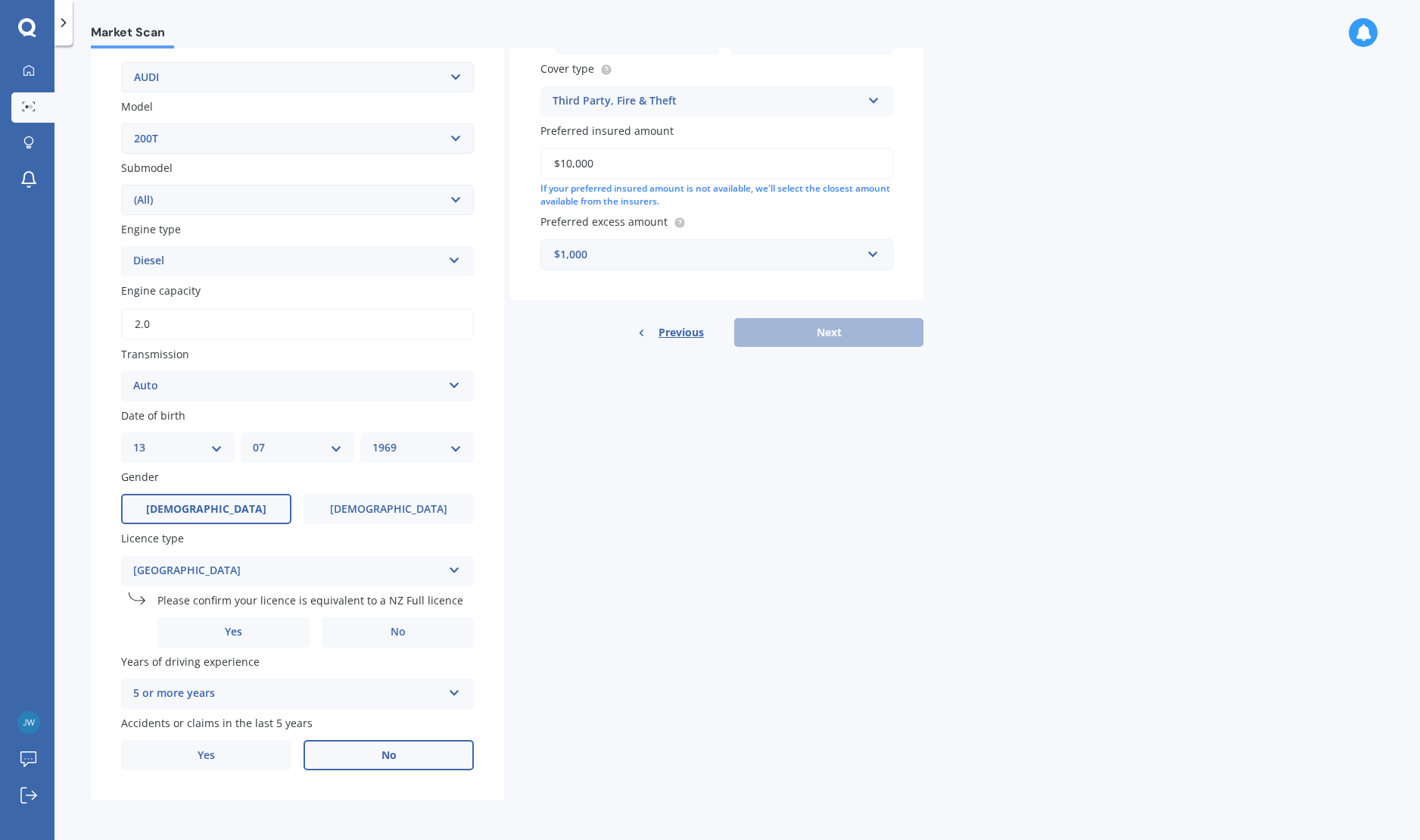
click at [1068, 288] on div "Market Scan Vehicle Market Scan 70 % We just need a few more details to provide…" at bounding box center [737, 445] width 1366 height 794
click at [822, 331] on div "Previous Next" at bounding box center [717, 332] width 413 height 29
click at [218, 205] on select "Select submodel (All)" at bounding box center [297, 199] width 353 height 30
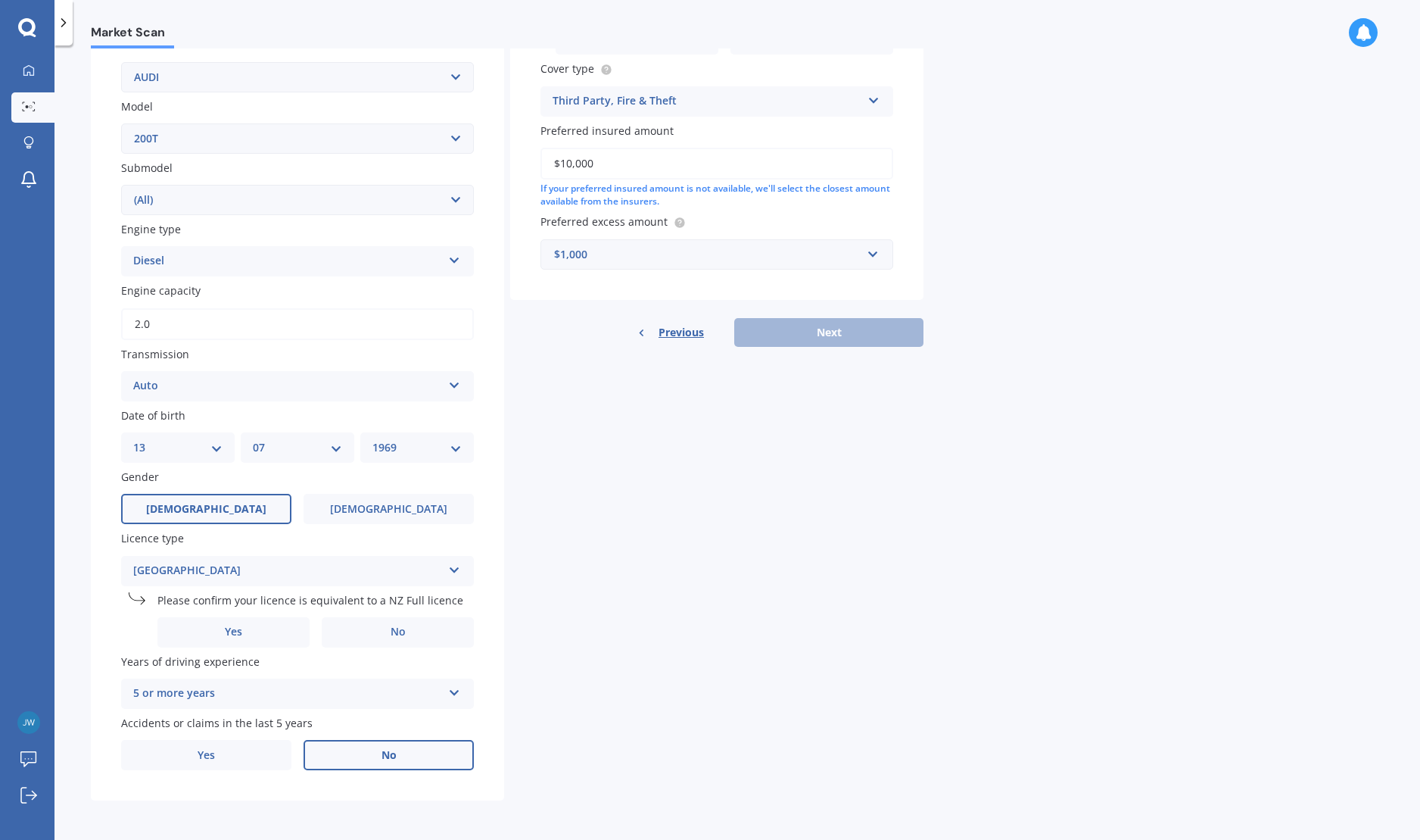
click at [729, 428] on div "Details Plate number Search I don’t have a number plate Year [DATE] Make Select…" at bounding box center [507, 312] width 833 height 978
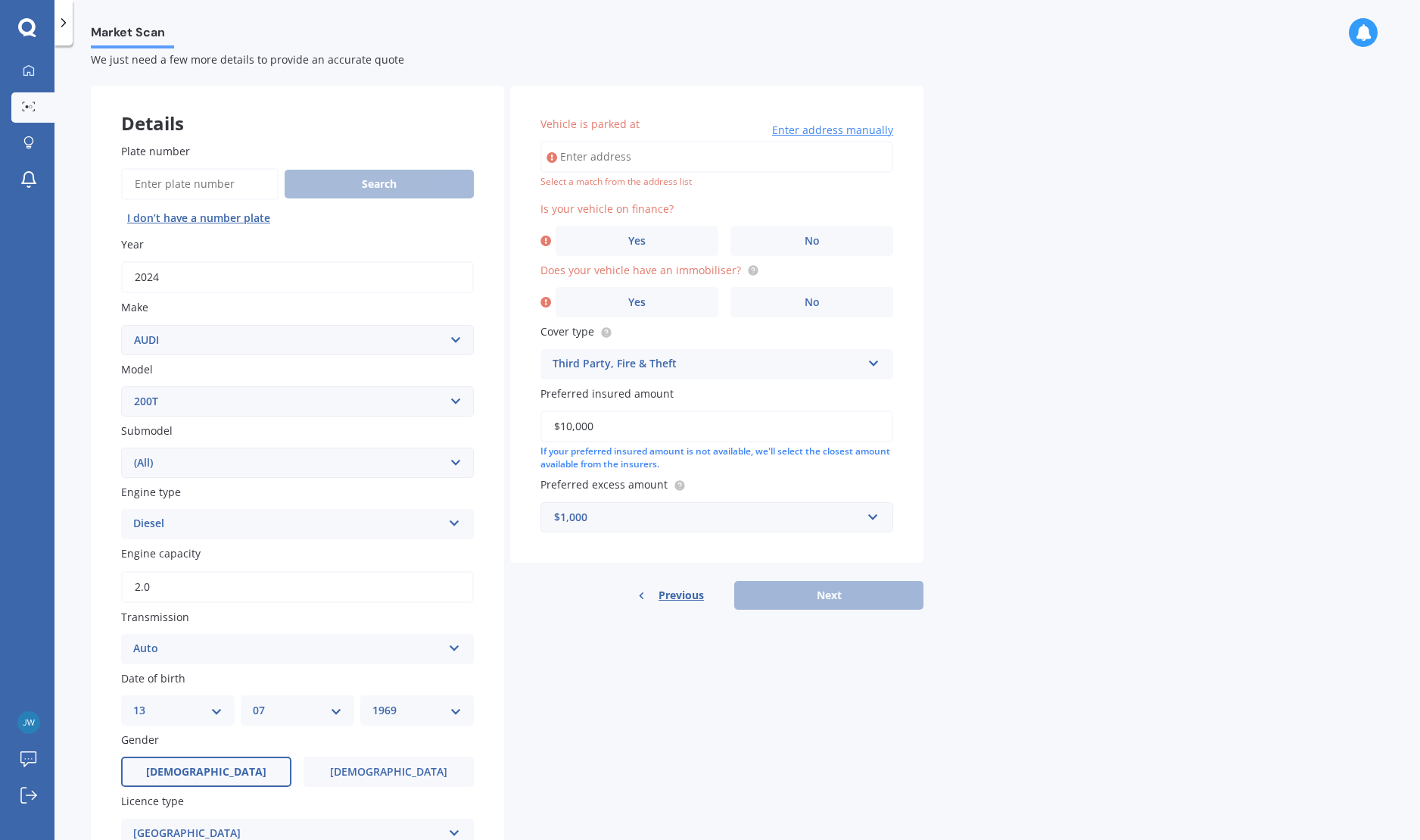
scroll to position [0, 0]
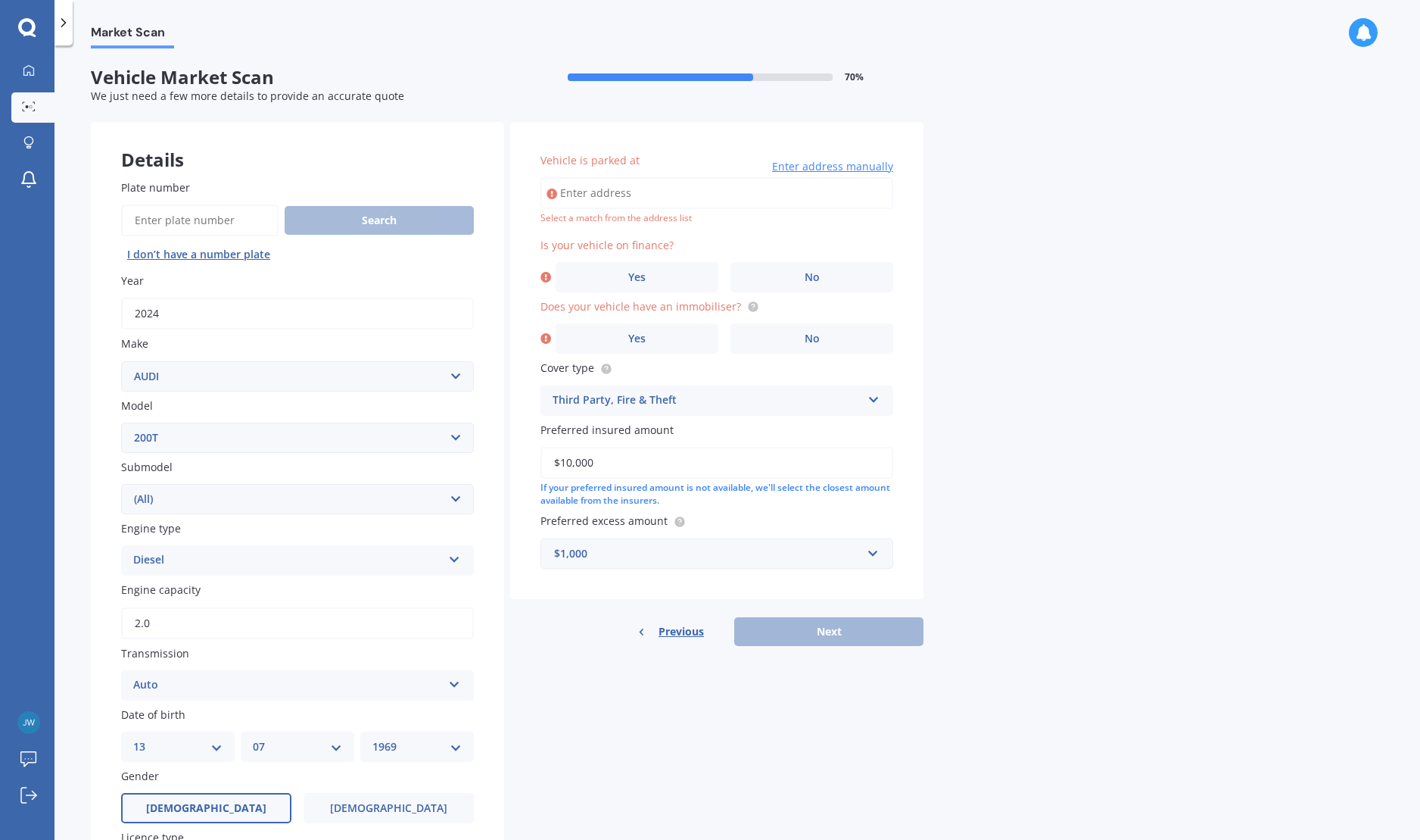
click at [667, 192] on input "Vehicle is parked at" at bounding box center [717, 193] width 353 height 32
type input "[STREET_ADDRESS]"
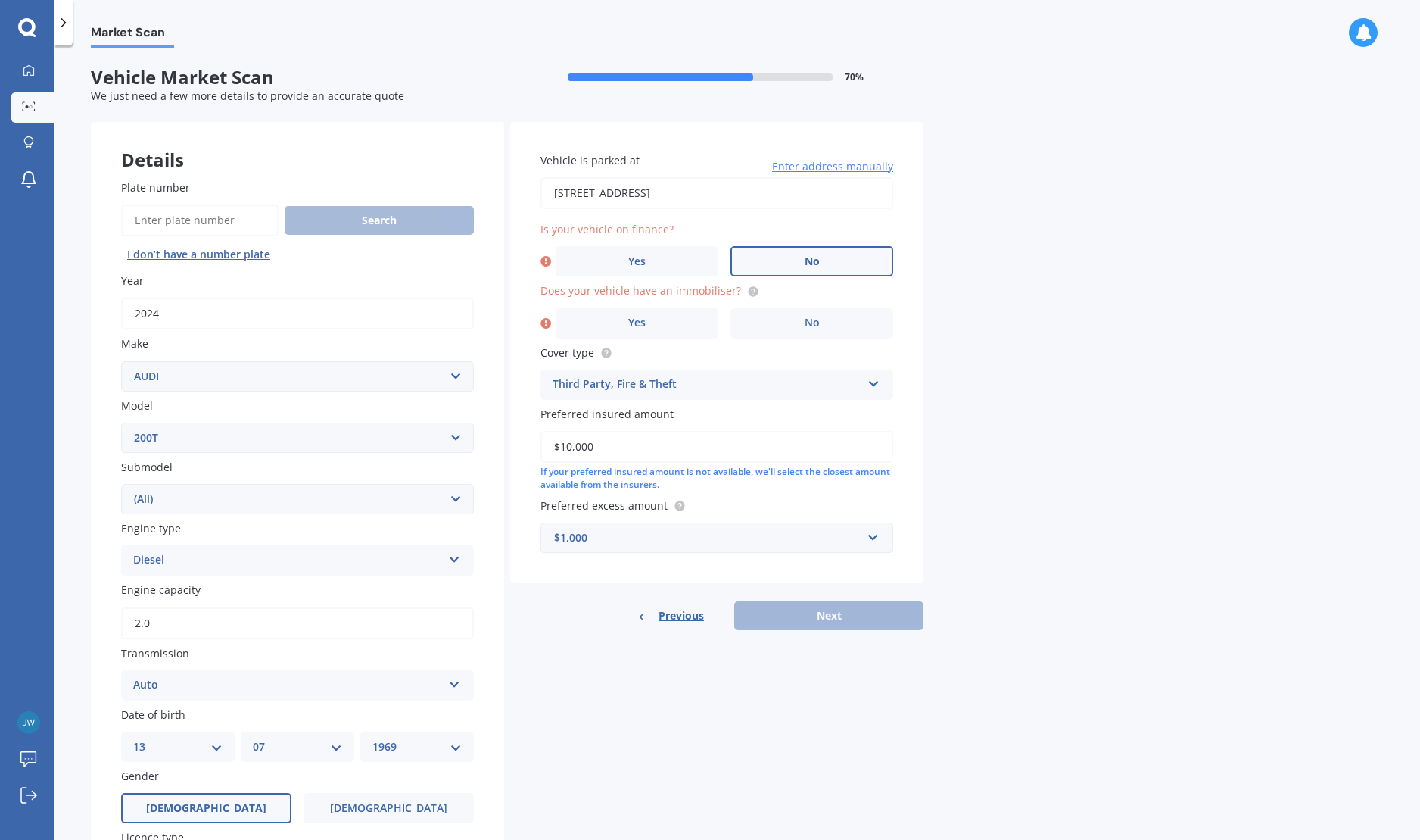
click at [828, 258] on label "No" at bounding box center [811, 261] width 163 height 30
click at [0, 0] on input "No" at bounding box center [0, 0] width 0 height 0
click at [796, 331] on label "No" at bounding box center [811, 323] width 163 height 30
click at [0, 0] on input "No" at bounding box center [0, 0] width 0 height 0
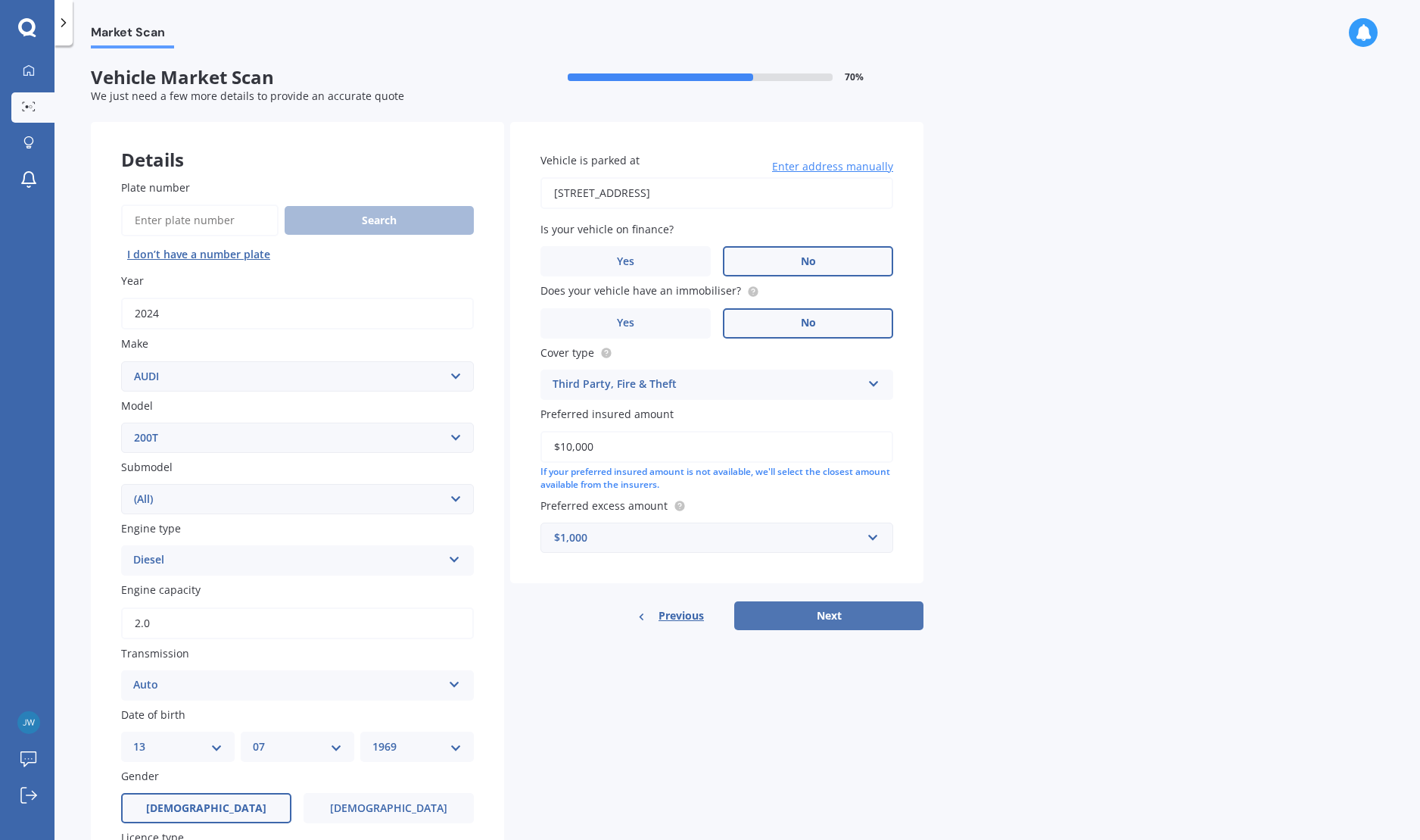
click at [857, 621] on button "Next" at bounding box center [829, 615] width 189 height 29
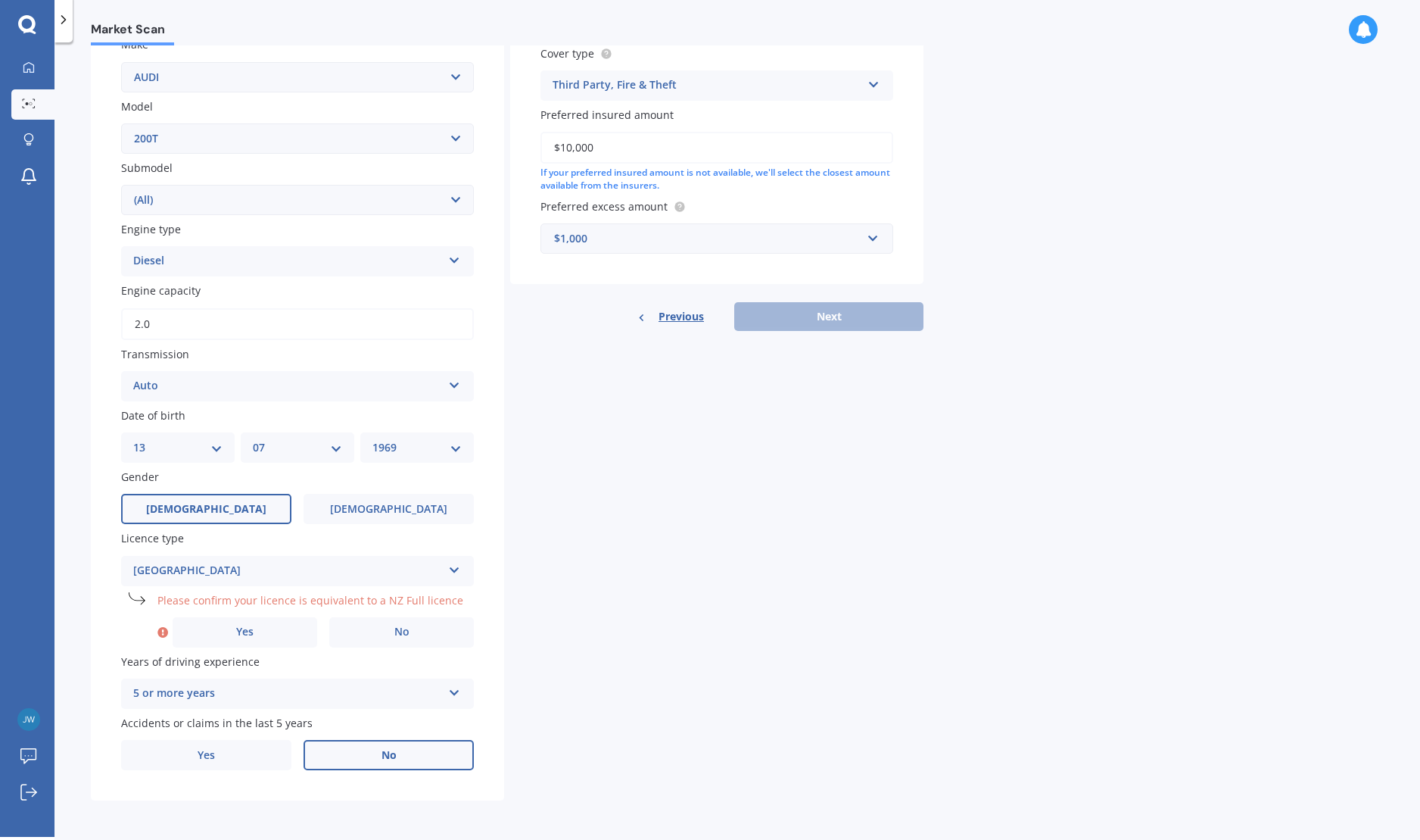
scroll to position [299, 0]
click at [244, 640] on label "Yes" at bounding box center [245, 629] width 145 height 30
click at [0, 0] on input "Yes" at bounding box center [0, 0] width 0 height 0
click at [886, 303] on button "Next" at bounding box center [829, 313] width 189 height 29
select select "13"
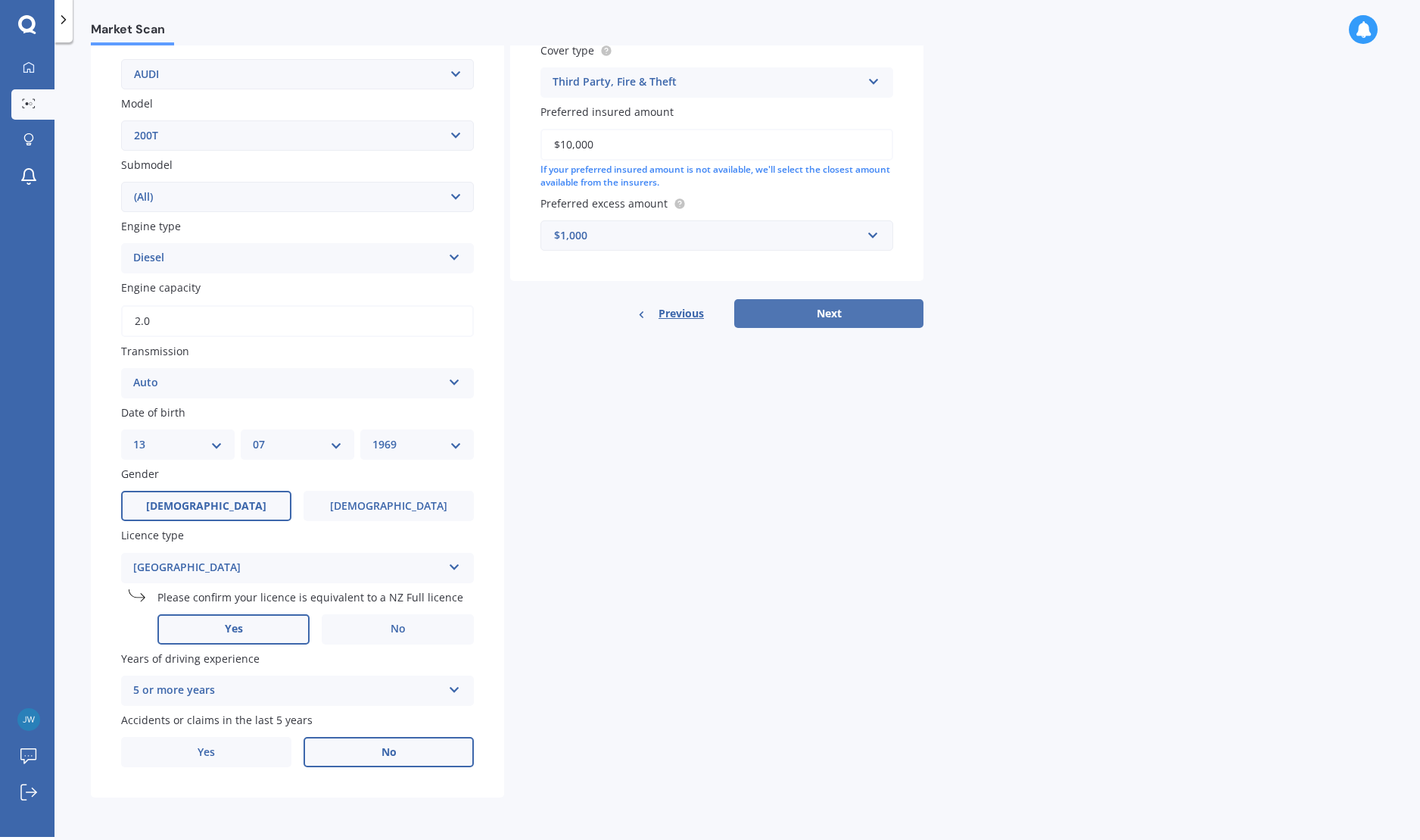
select select "07"
select select "1969"
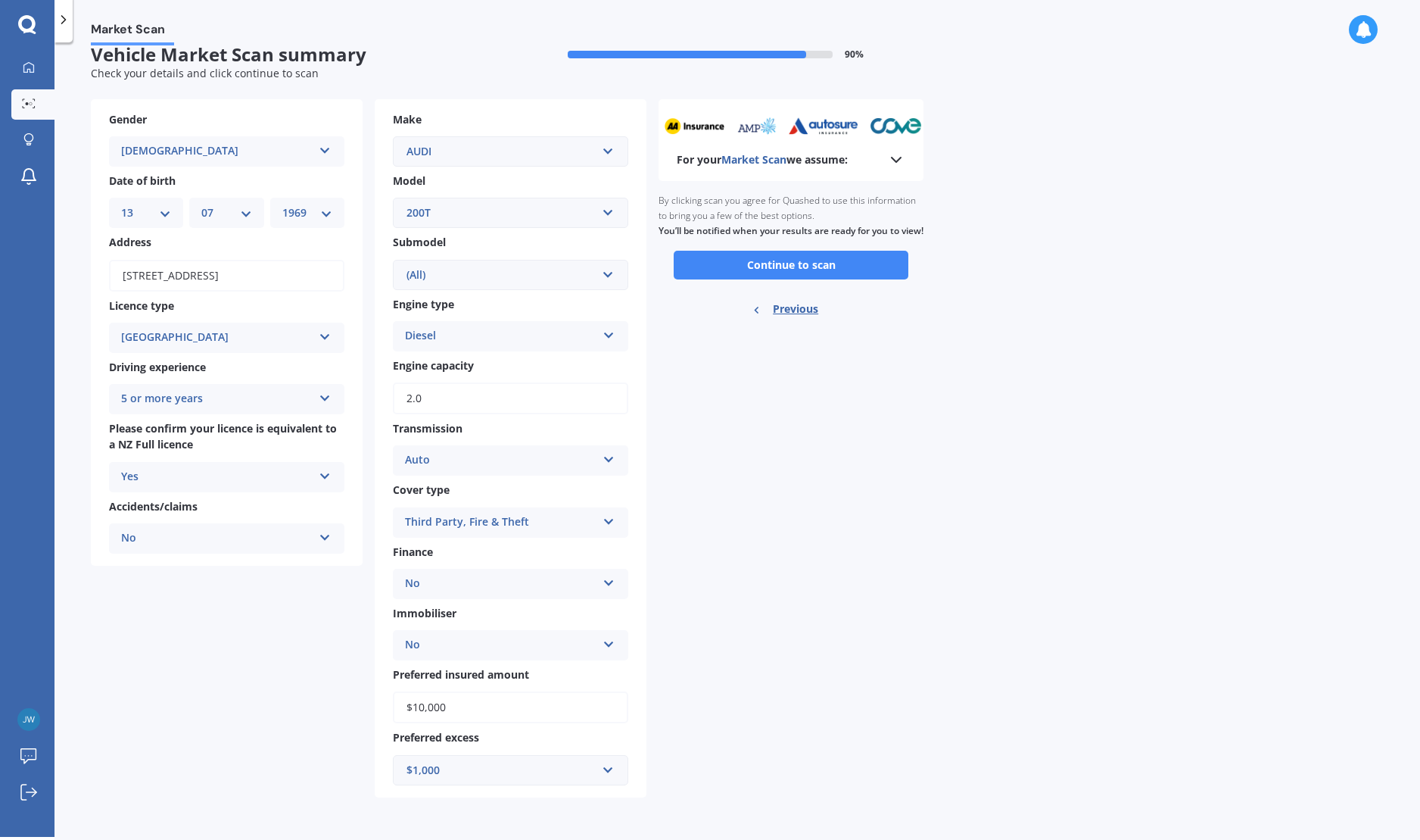
scroll to position [0, 0]
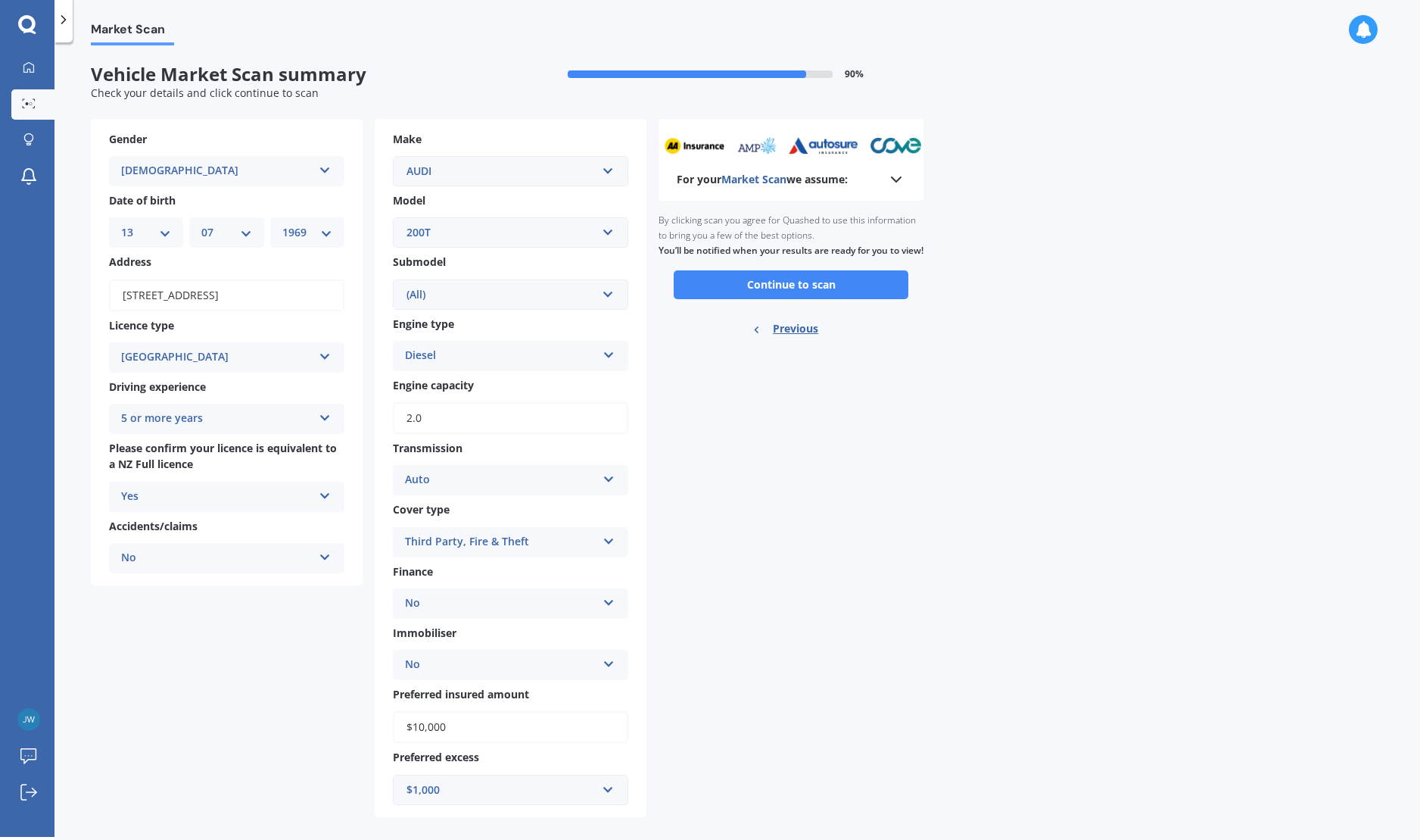
drag, startPoint x: 819, startPoint y: 299, endPoint x: 1066, endPoint y: 361, distance: 254.7
click at [1066, 361] on div "Market Scan Vehicle Market Scan summary 90 % Check your details and click conti…" at bounding box center [737, 442] width 1366 height 794
click at [891, 180] on icon at bounding box center [896, 179] width 18 height 18
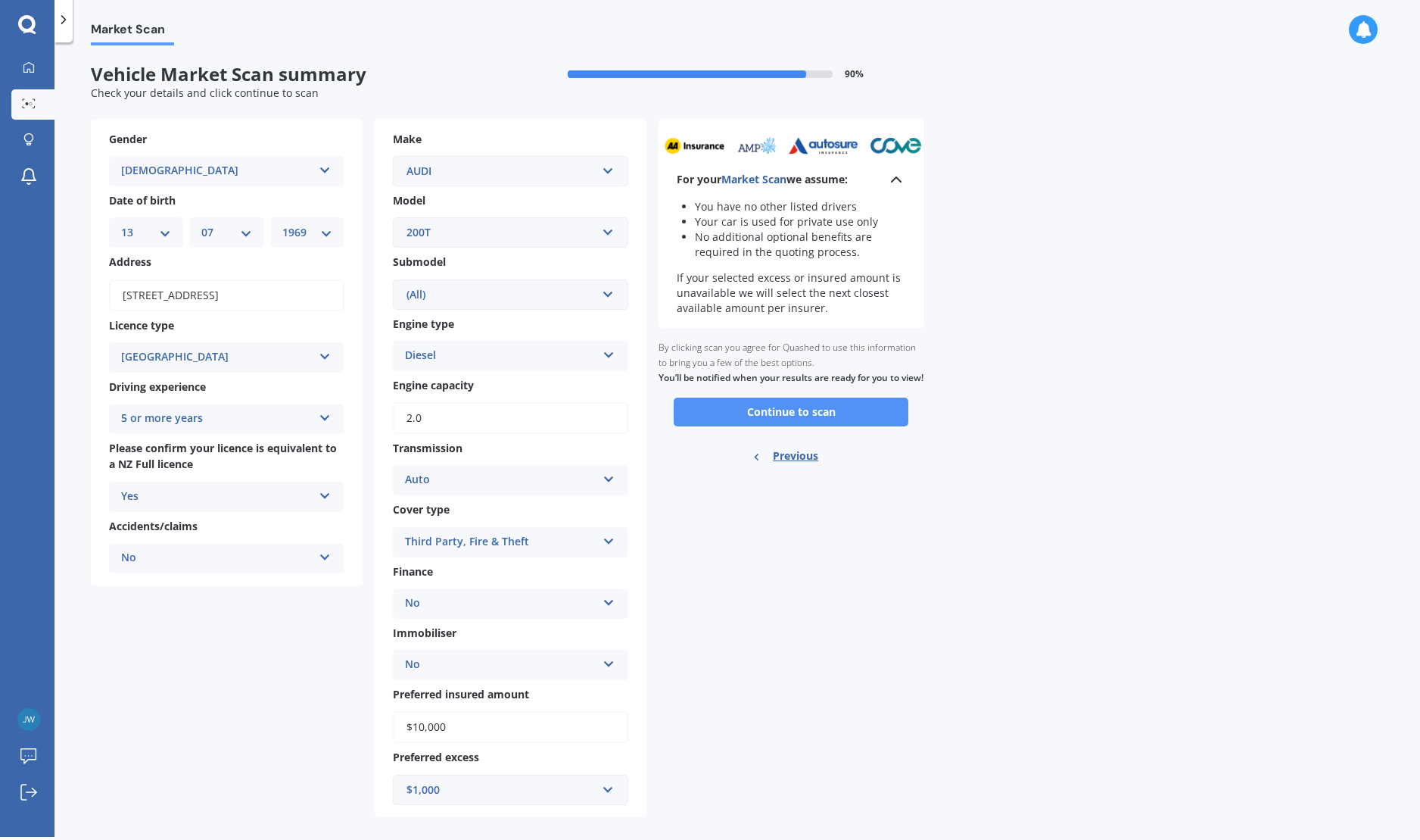
click at [792, 426] on button "Continue to scan" at bounding box center [791, 412] width 234 height 29
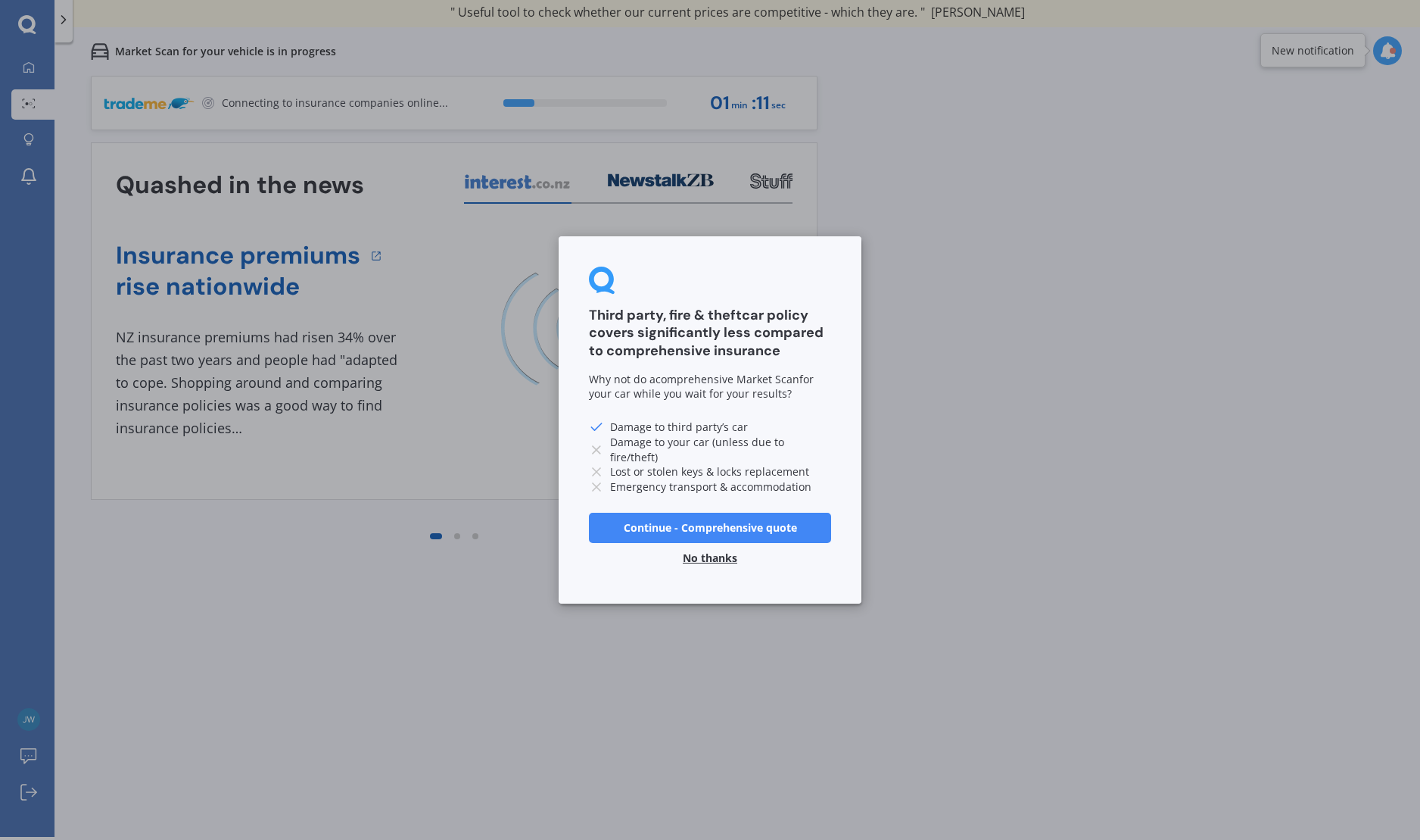
click at [764, 528] on button "Continue - Comprehensive quote" at bounding box center [710, 528] width 242 height 30
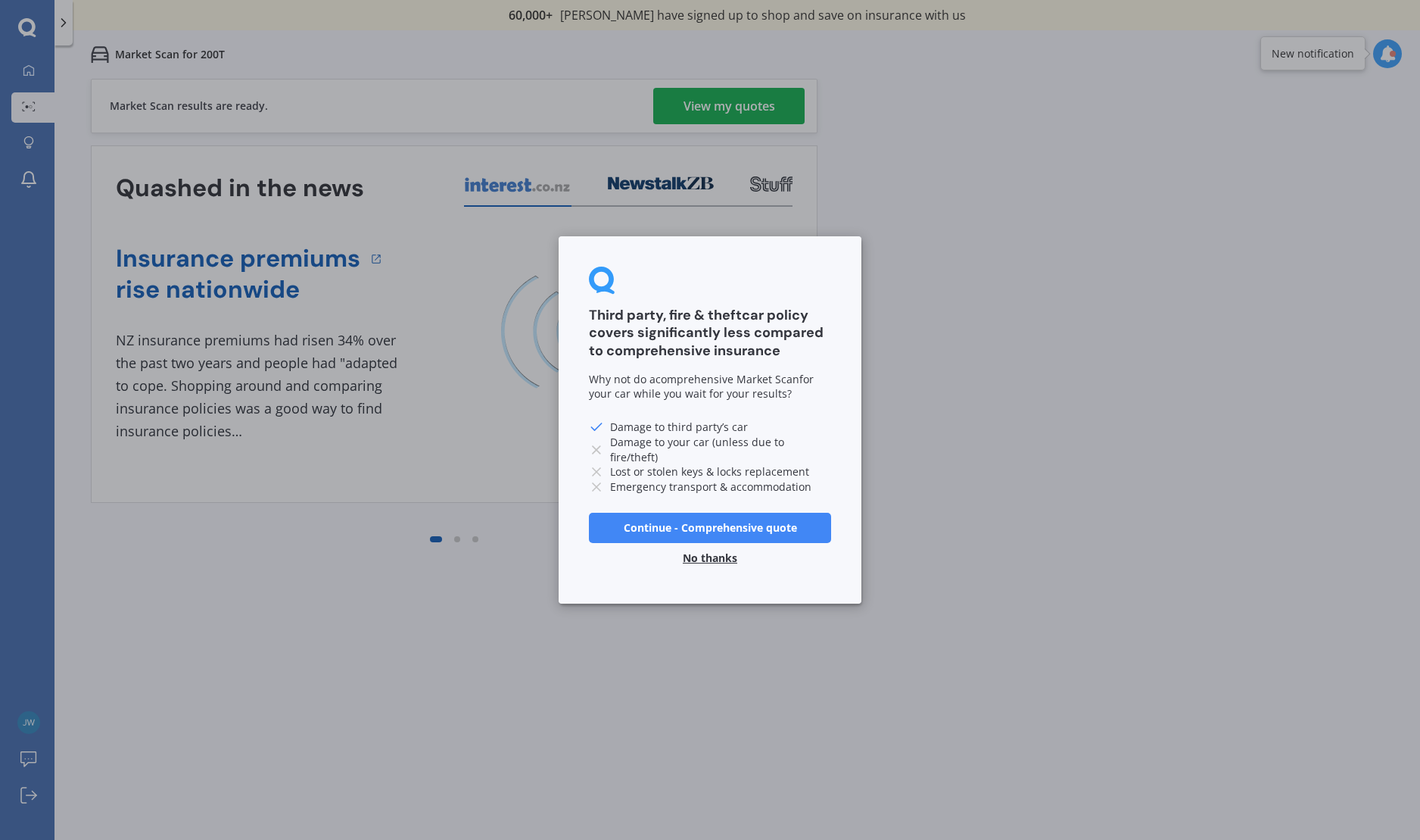
click at [722, 99] on div "Third party, fire & theft car policy covers significantly less compared to comp…" at bounding box center [710, 420] width 1420 height 840
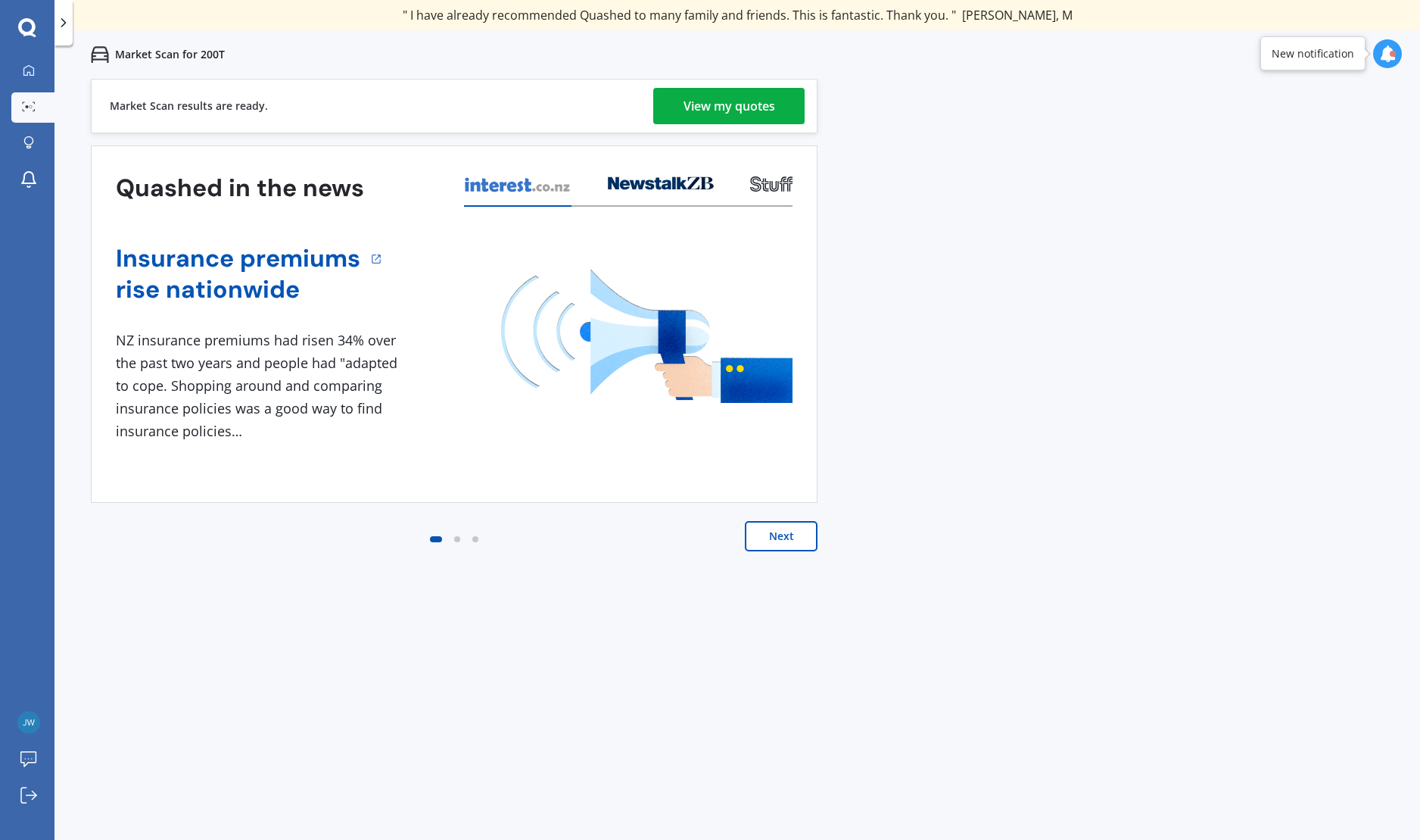
click at [782, 532] on button "Next" at bounding box center [780, 536] width 72 height 30
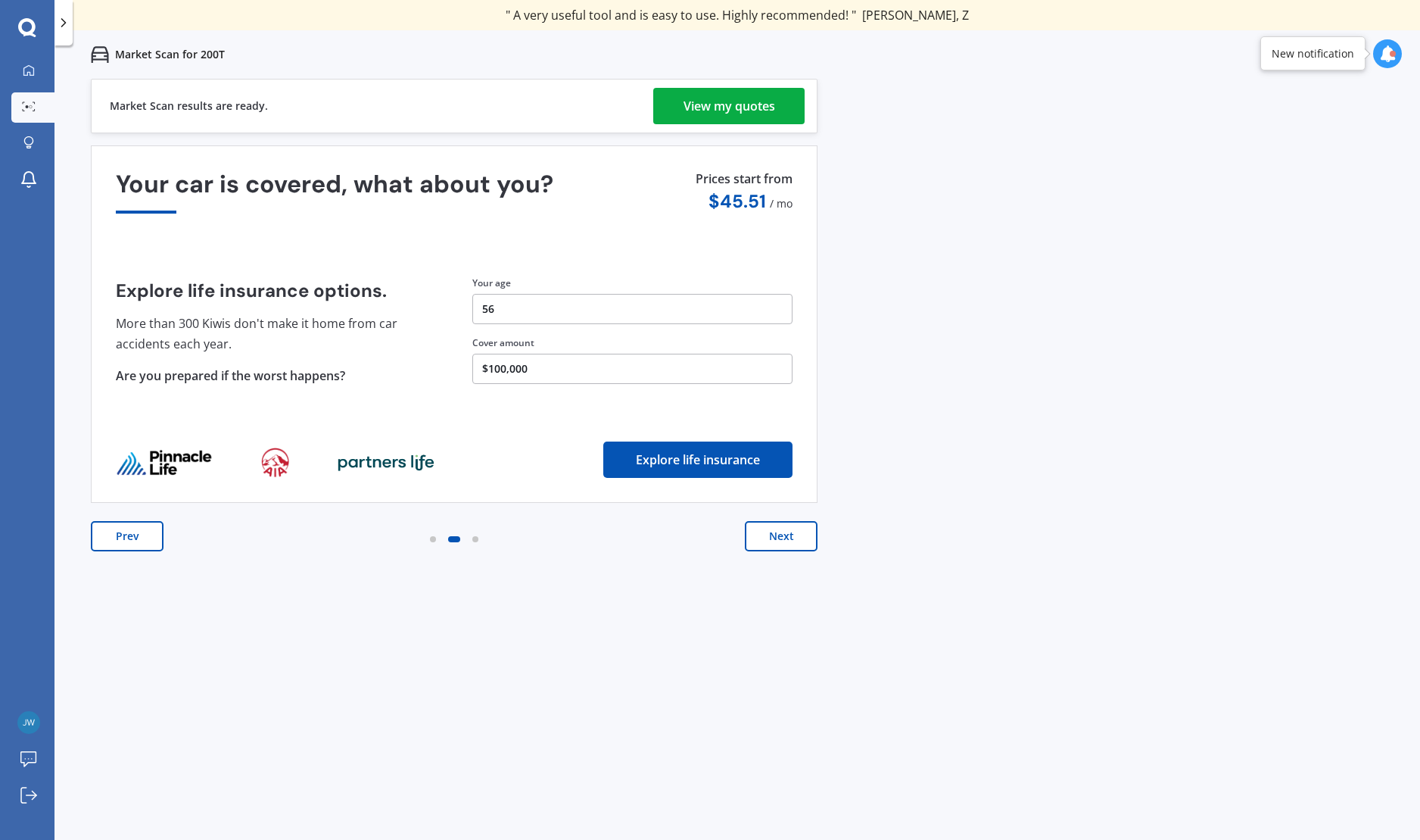
click at [782, 532] on button "Next" at bounding box center [780, 536] width 72 height 30
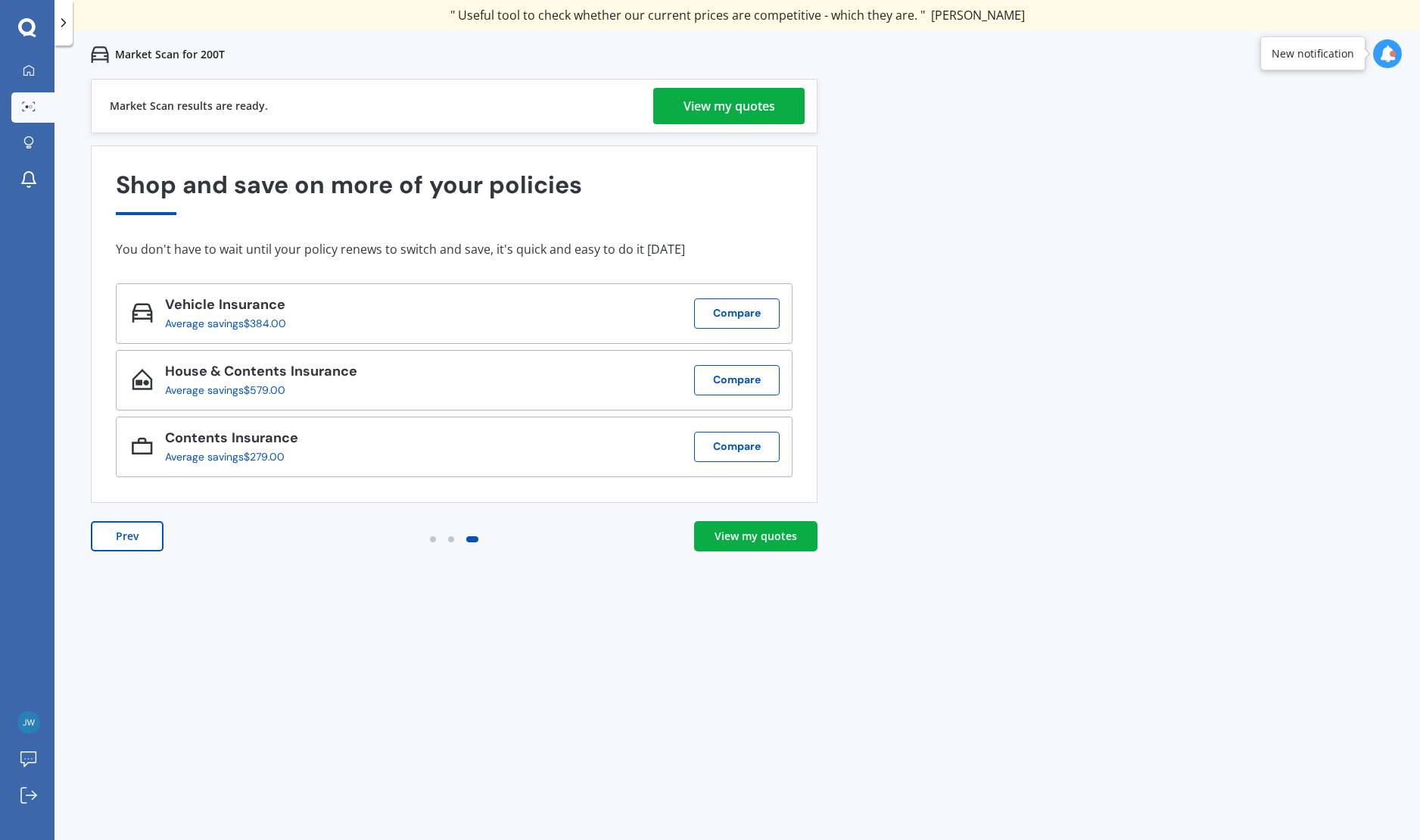
click at [764, 536] on div "View my quotes" at bounding box center [756, 536] width 83 height 15
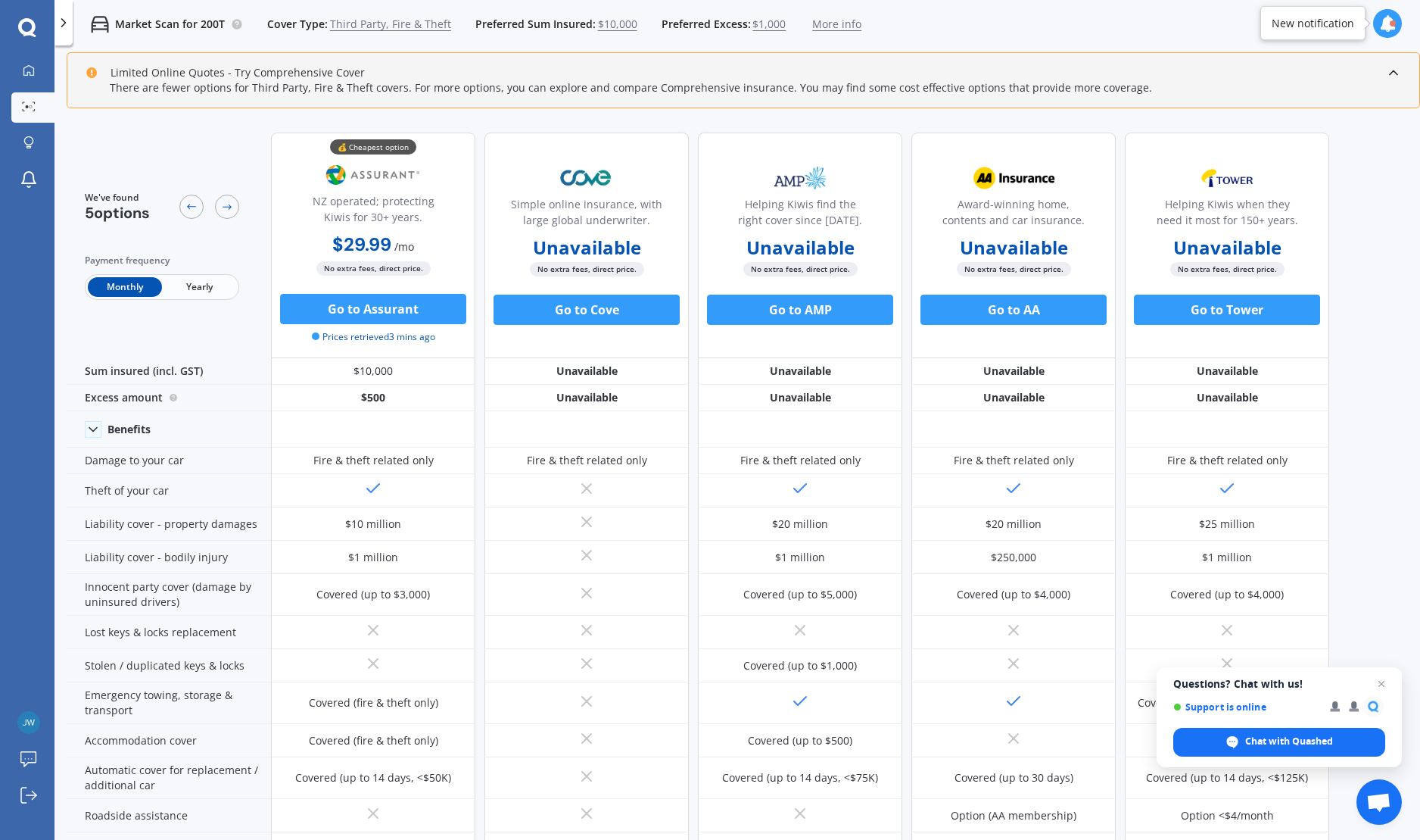
click at [367, 23] on span "Third Party, Fire & Theft" at bounding box center [390, 24] width 121 height 15
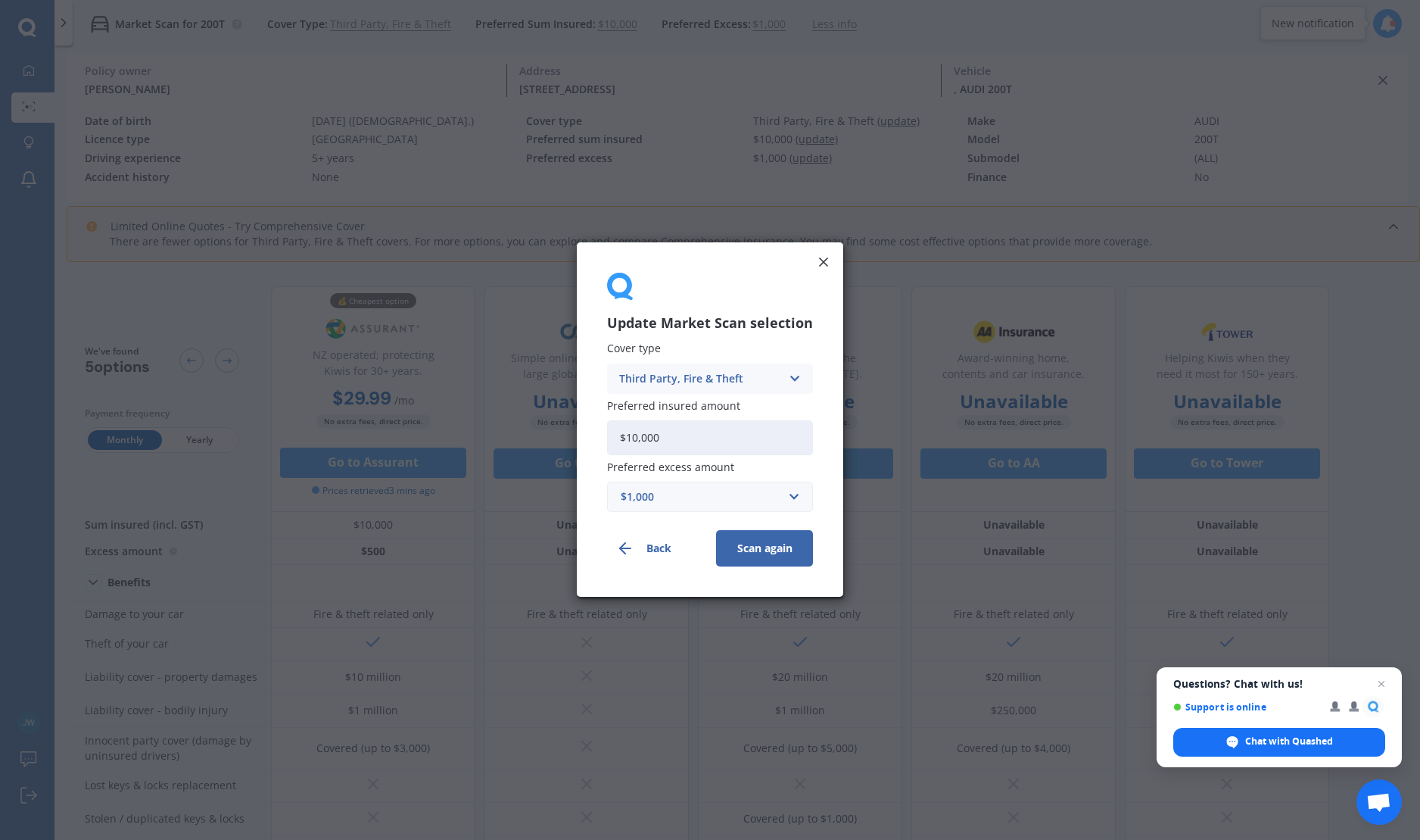
click at [736, 376] on div "Third Party, Fire & Theft" at bounding box center [700, 378] width 162 height 17
click at [709, 406] on div "Comprehensive" at bounding box center [710, 408] width 204 height 27
click at [761, 562] on button "Scan again" at bounding box center [764, 549] width 97 height 37
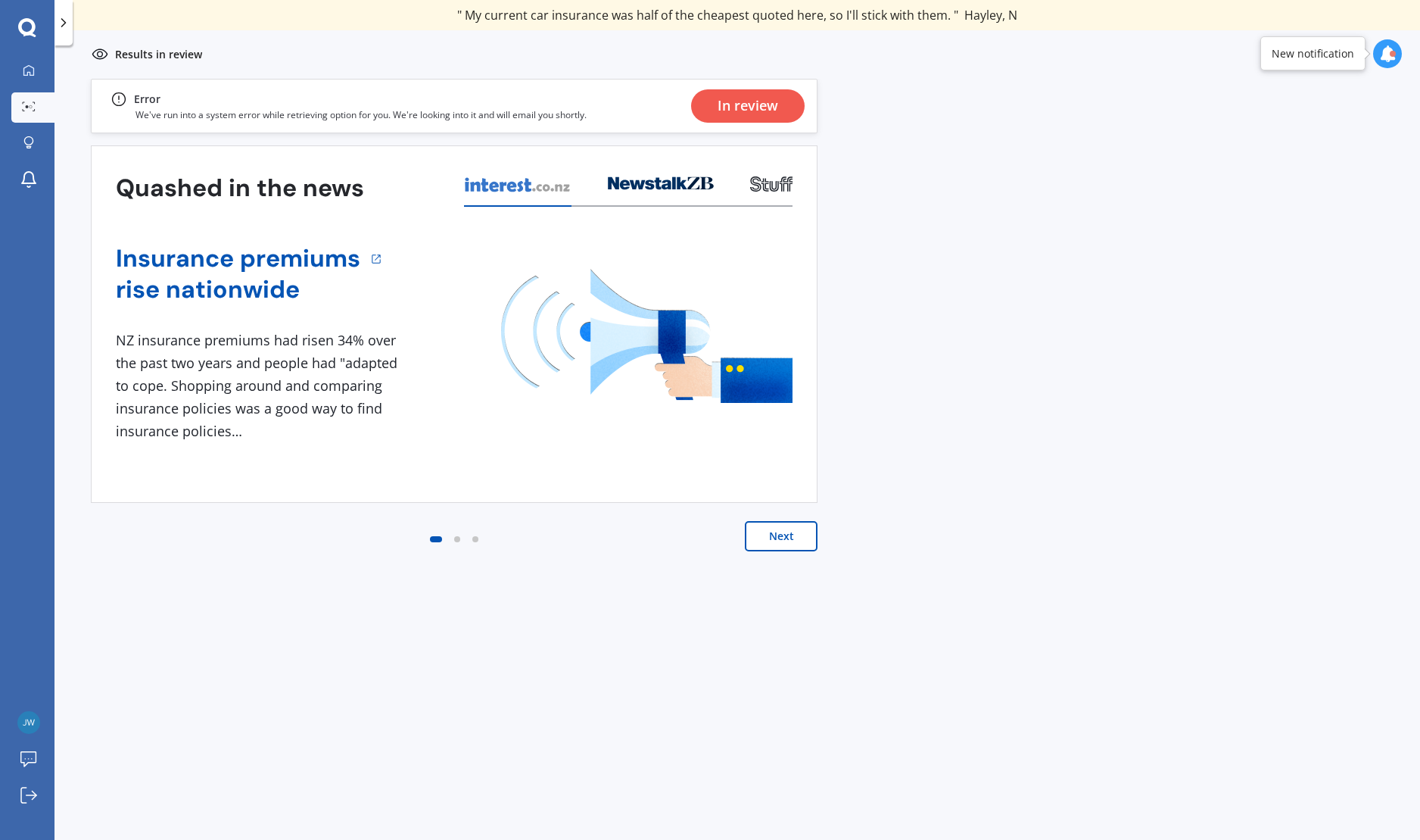
click at [720, 102] on div "In review" at bounding box center [748, 106] width 60 height 33
click at [787, 542] on button "Next" at bounding box center [780, 536] width 72 height 30
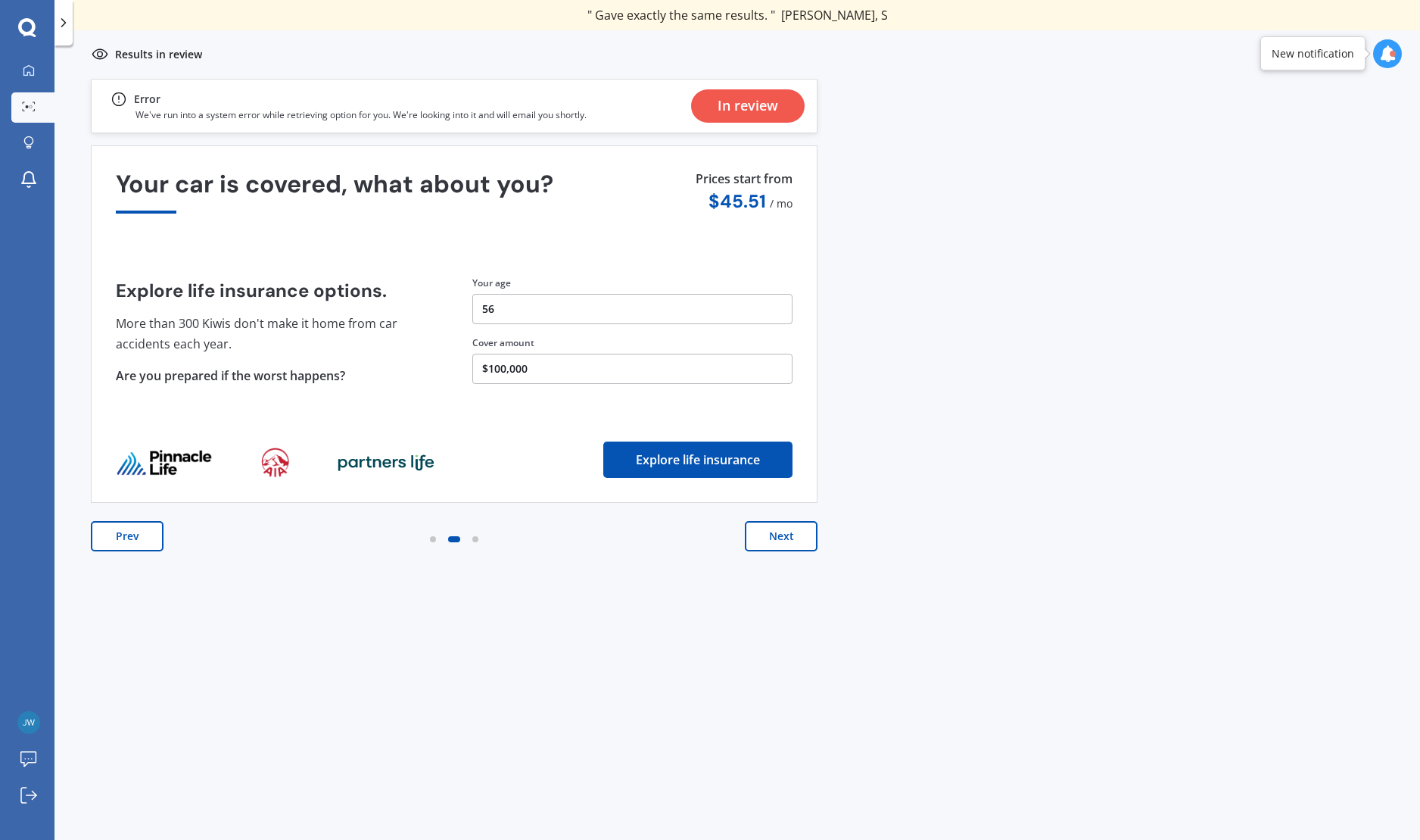
click at [787, 542] on button "Next" at bounding box center [780, 536] width 72 height 30
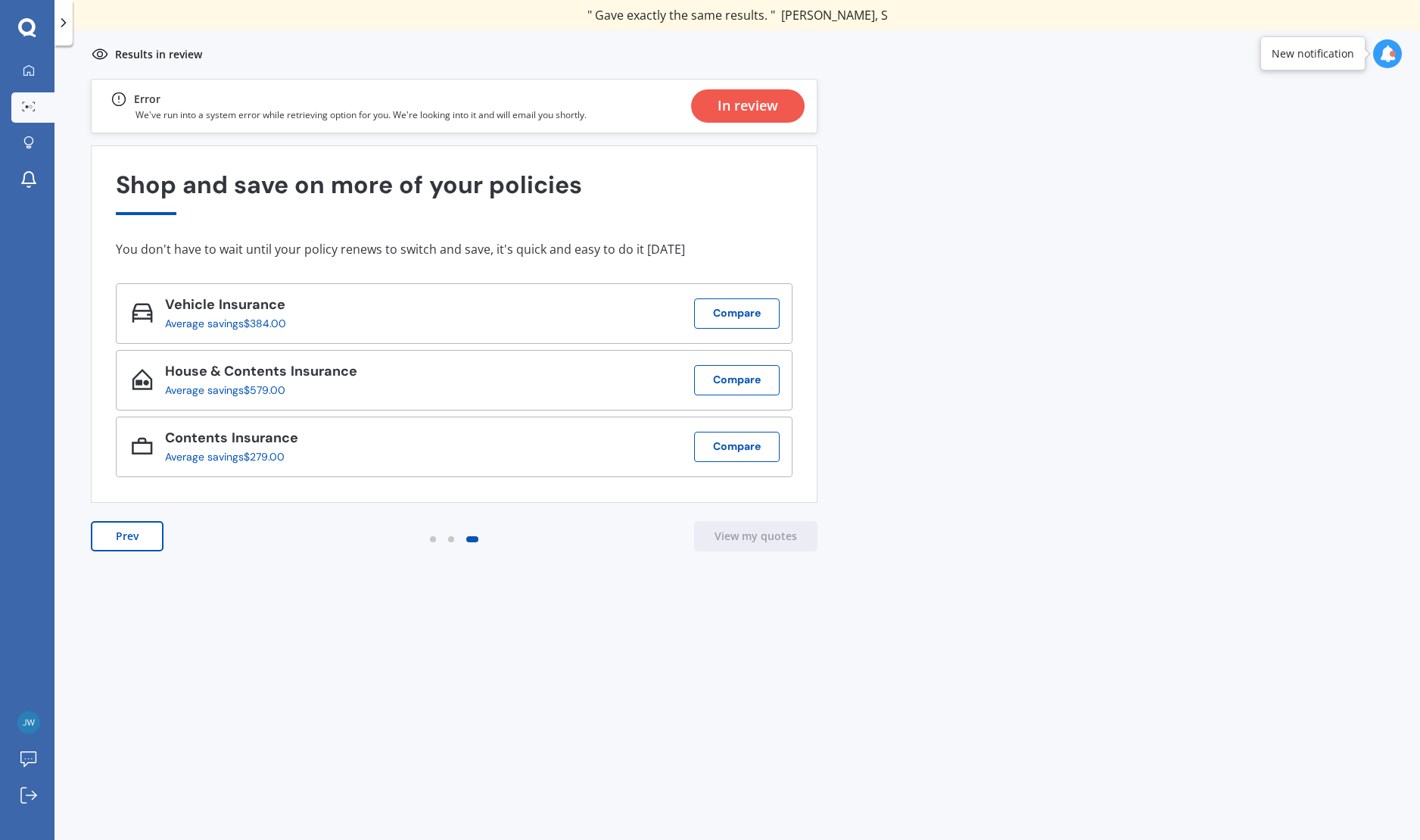
click at [749, 110] on div "In review" at bounding box center [748, 106] width 60 height 33
